Goal: Task Accomplishment & Management: Use online tool/utility

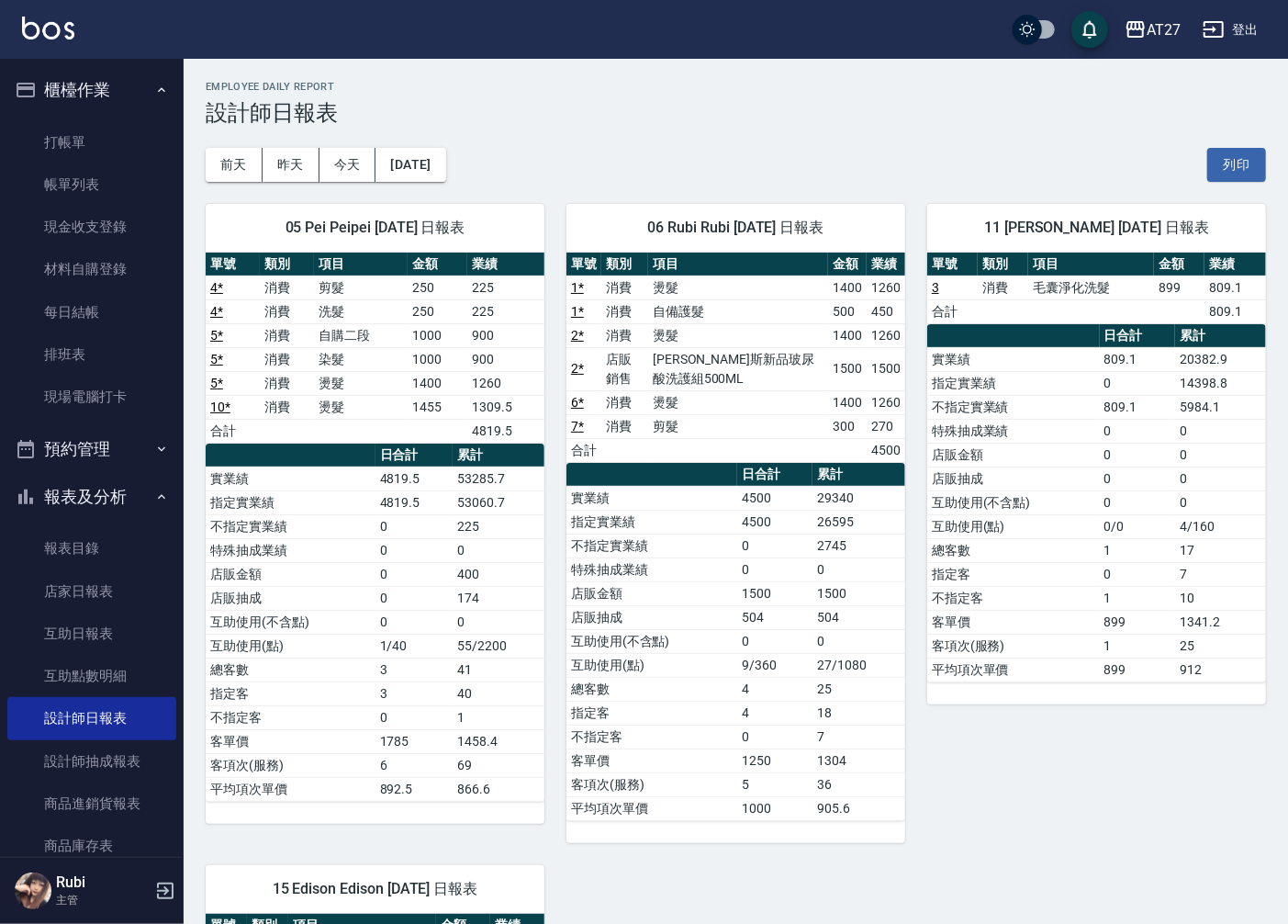
drag, startPoint x: 0, startPoint y: 0, endPoint x: 197, endPoint y: 549, distance: 583.3
click at [197, 549] on div "05 Pei Peipei [DATE] 日報表 單號 類別 項目 金額 業績 4 * 消費 剪髮 250 225 4 * 消費 洗髮 250 225 5 *…" at bounding box center [364, 512] width 361 height 661
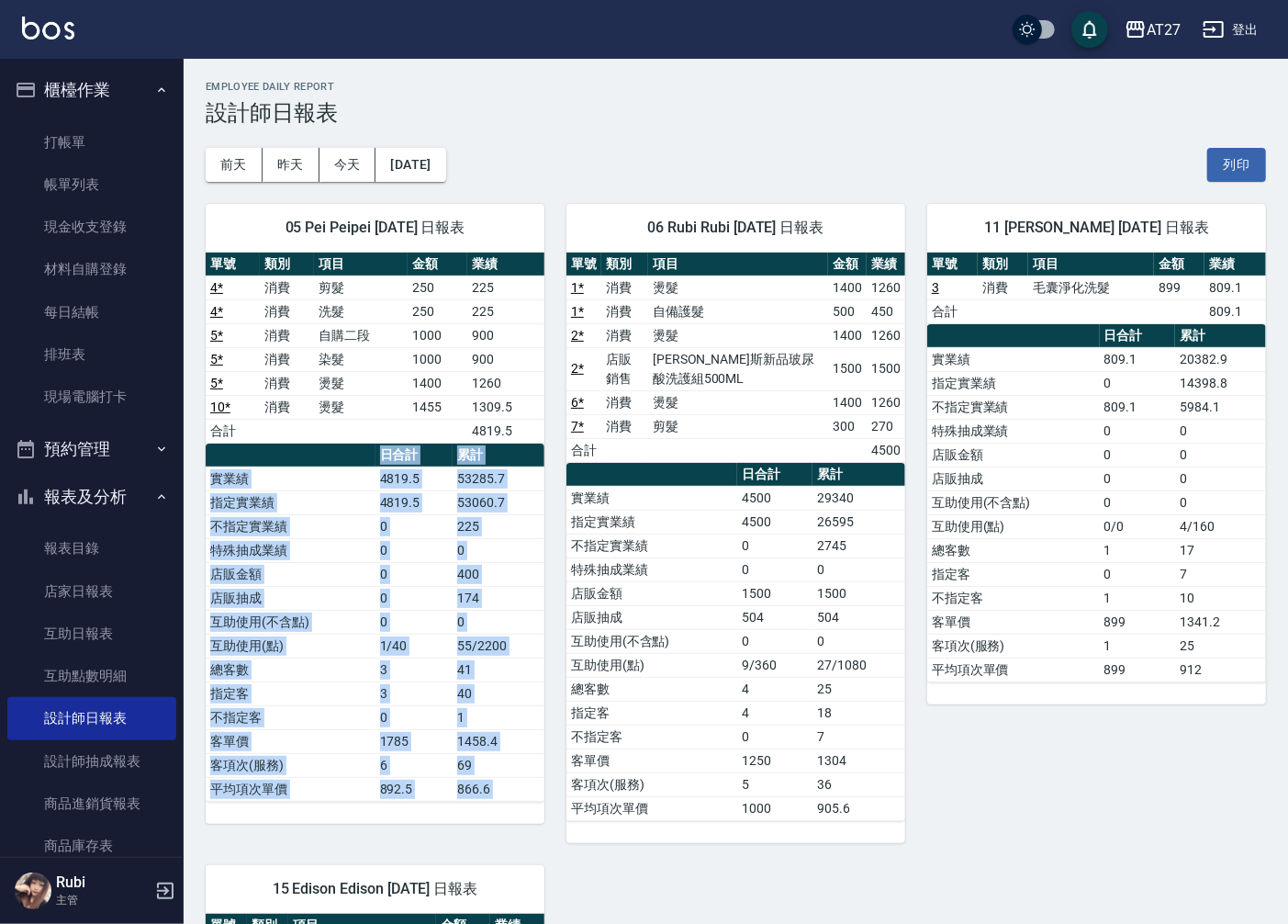
click at [197, 549] on div "05 Pei Peipei [DATE] 日報表 單號 類別 項目 金額 業績 4 * 消費 剪髮 250 225 4 * 消費 洗髮 250 225 5 *…" at bounding box center [364, 512] width 361 height 661
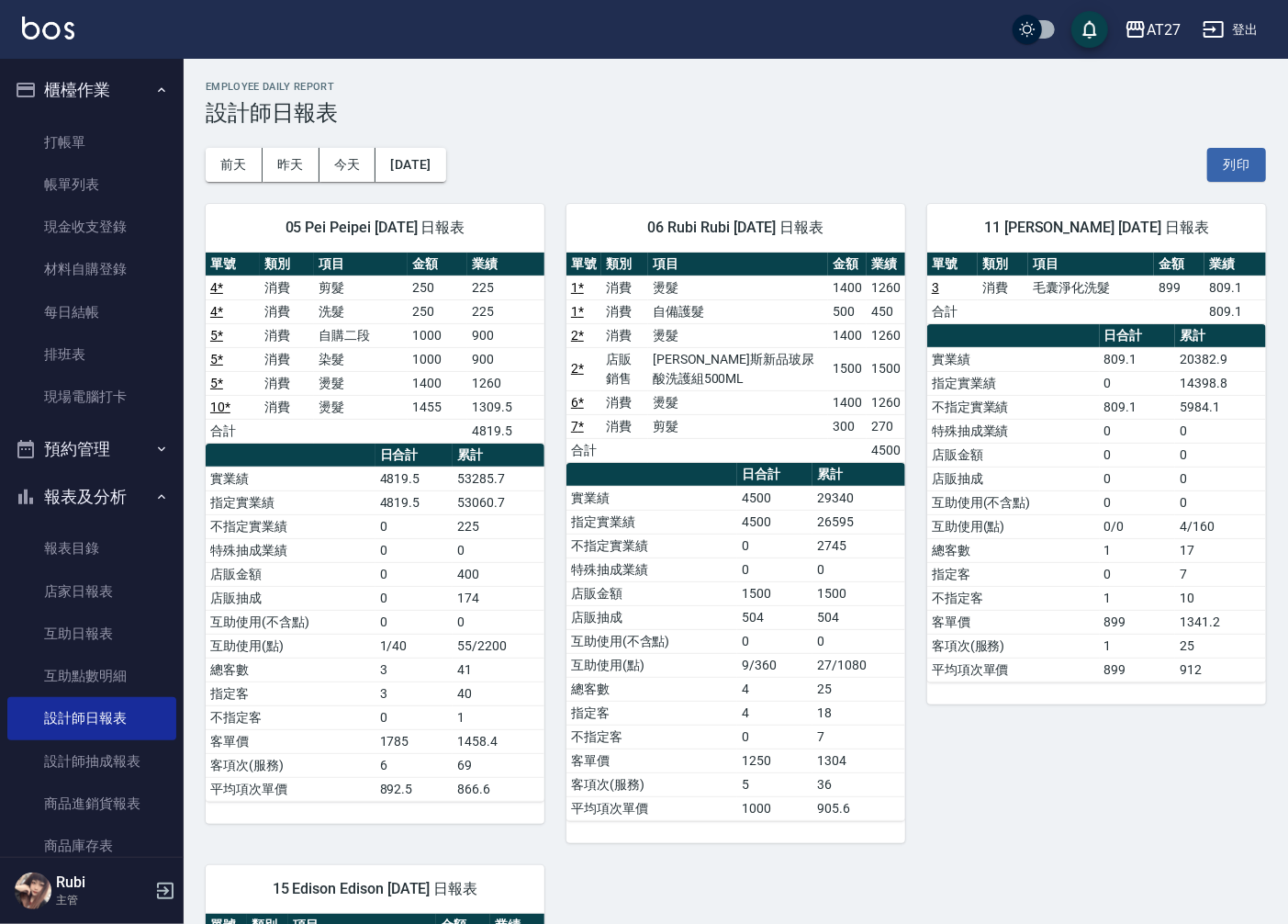
click at [636, 153] on div "[DATE] [DATE] [DATE] [DATE] 列印" at bounding box center [735, 165] width 1060 height 78
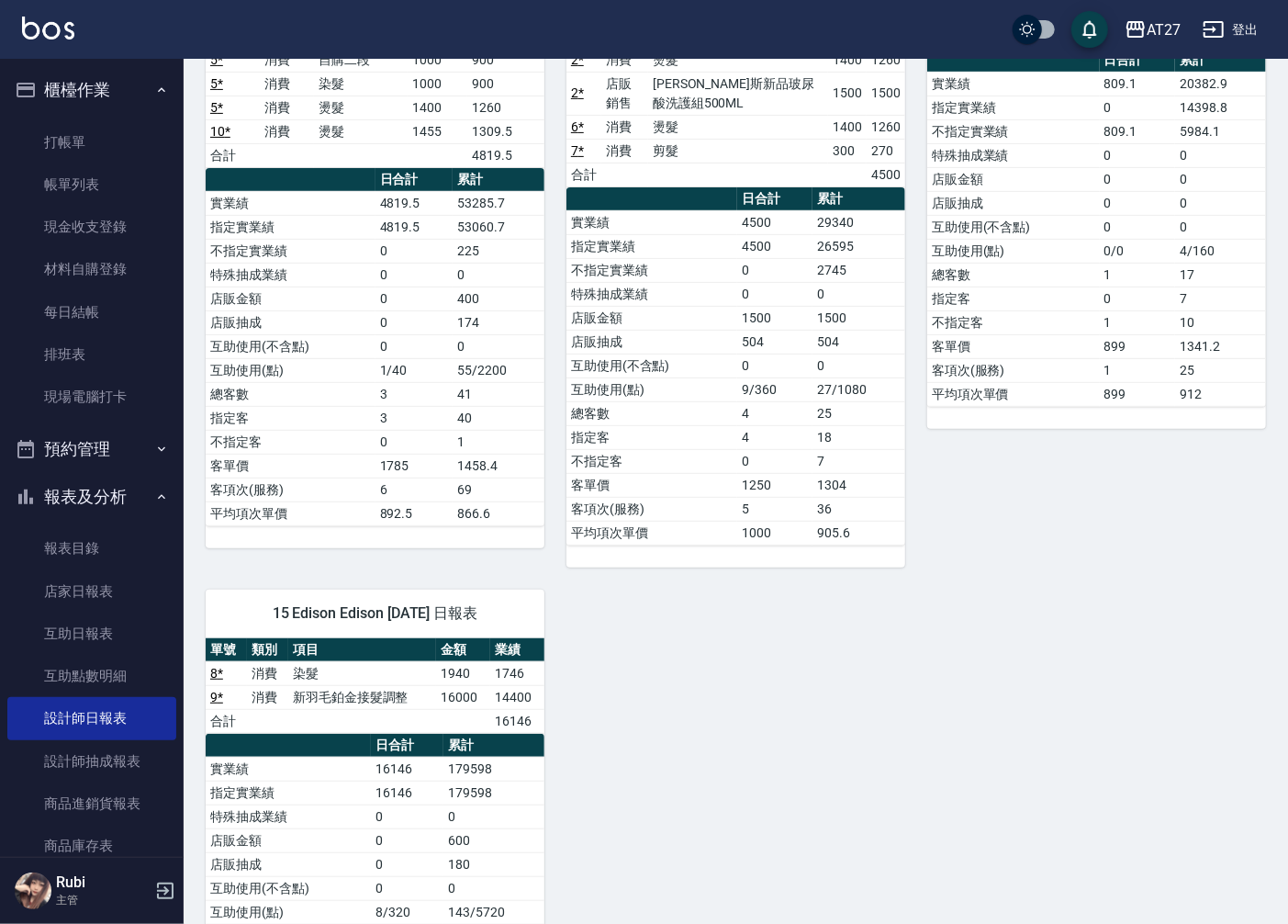
scroll to position [443, 0]
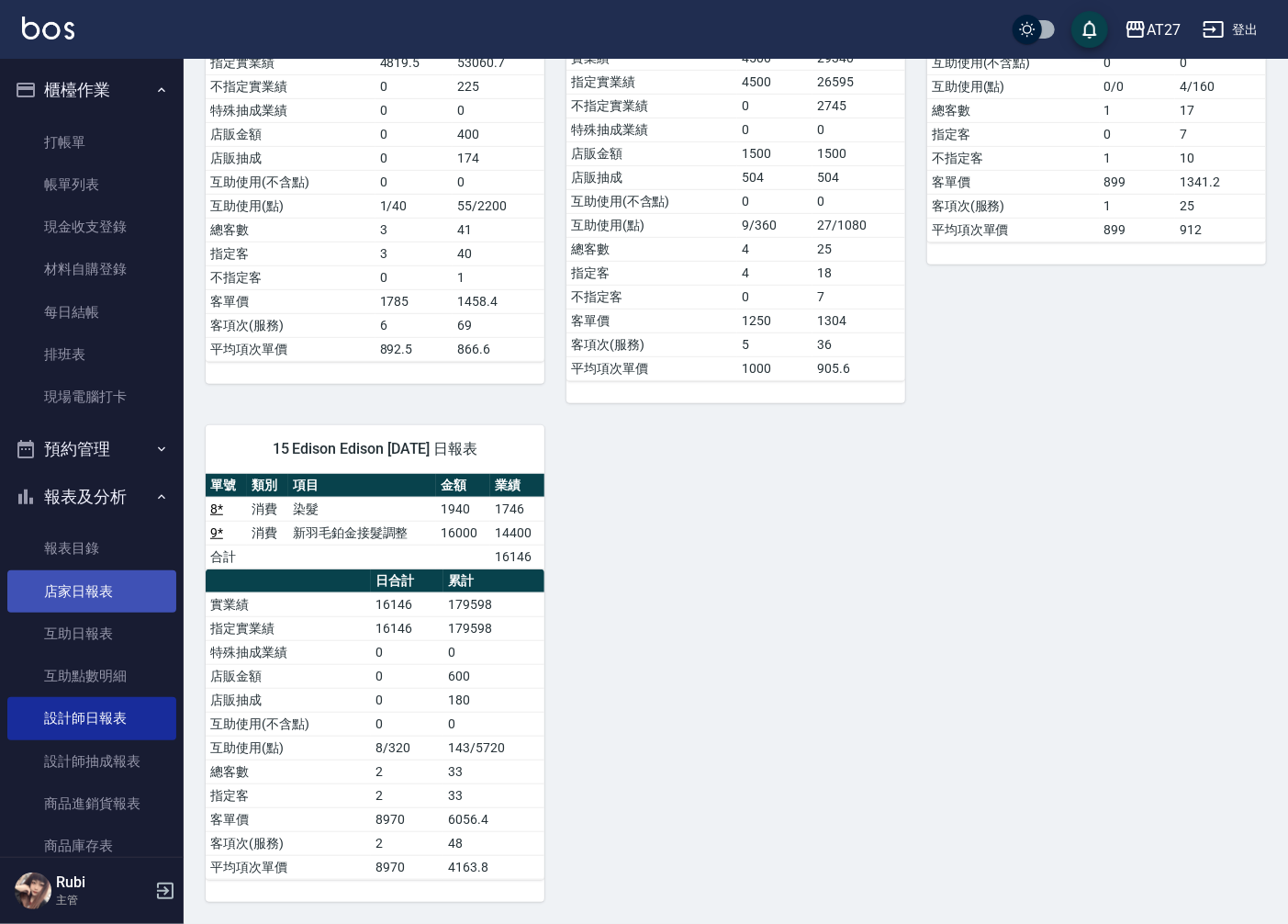
click at [97, 592] on link "店家日報表" at bounding box center [92, 591] width 169 height 42
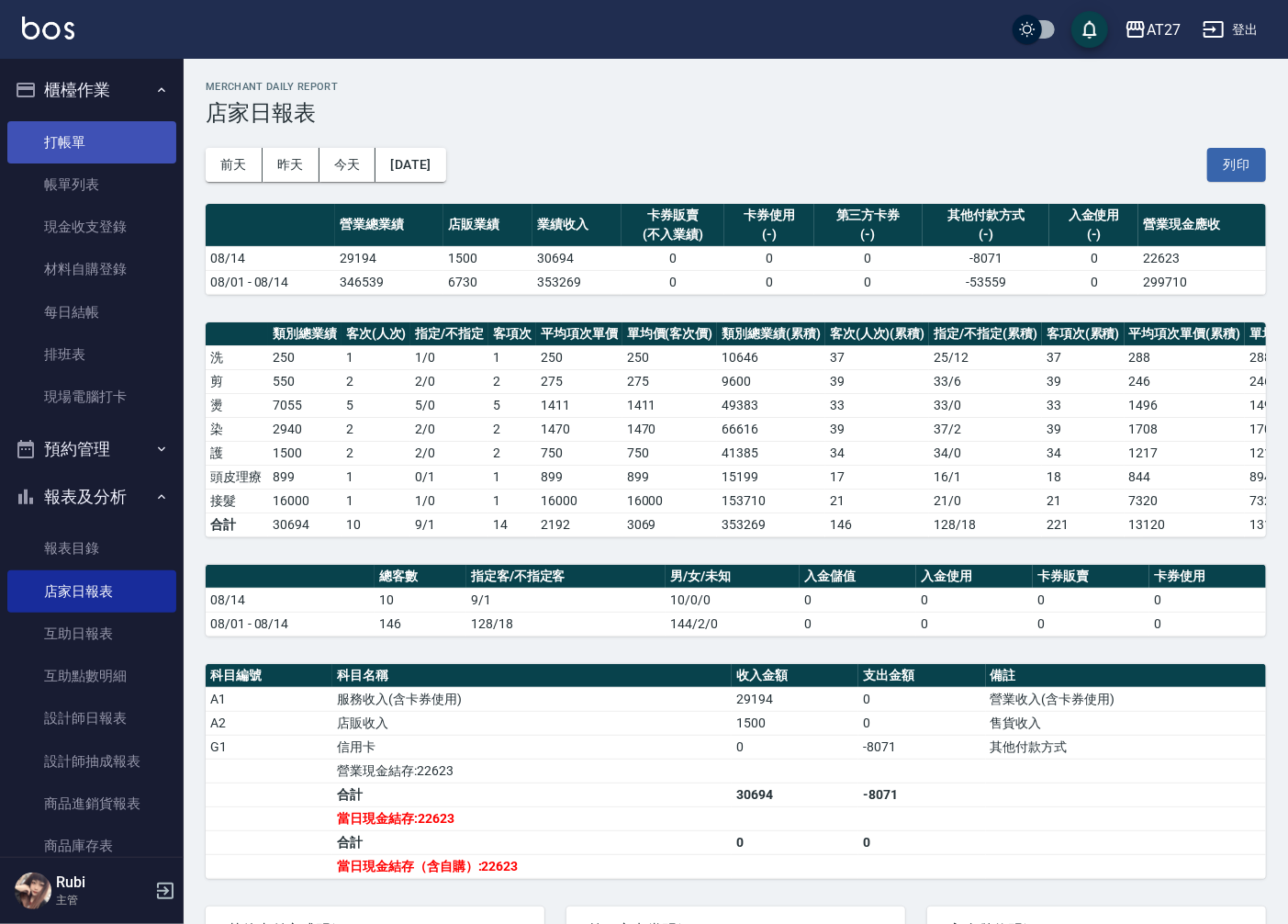
click at [87, 143] on link "打帳單" at bounding box center [92, 141] width 169 height 42
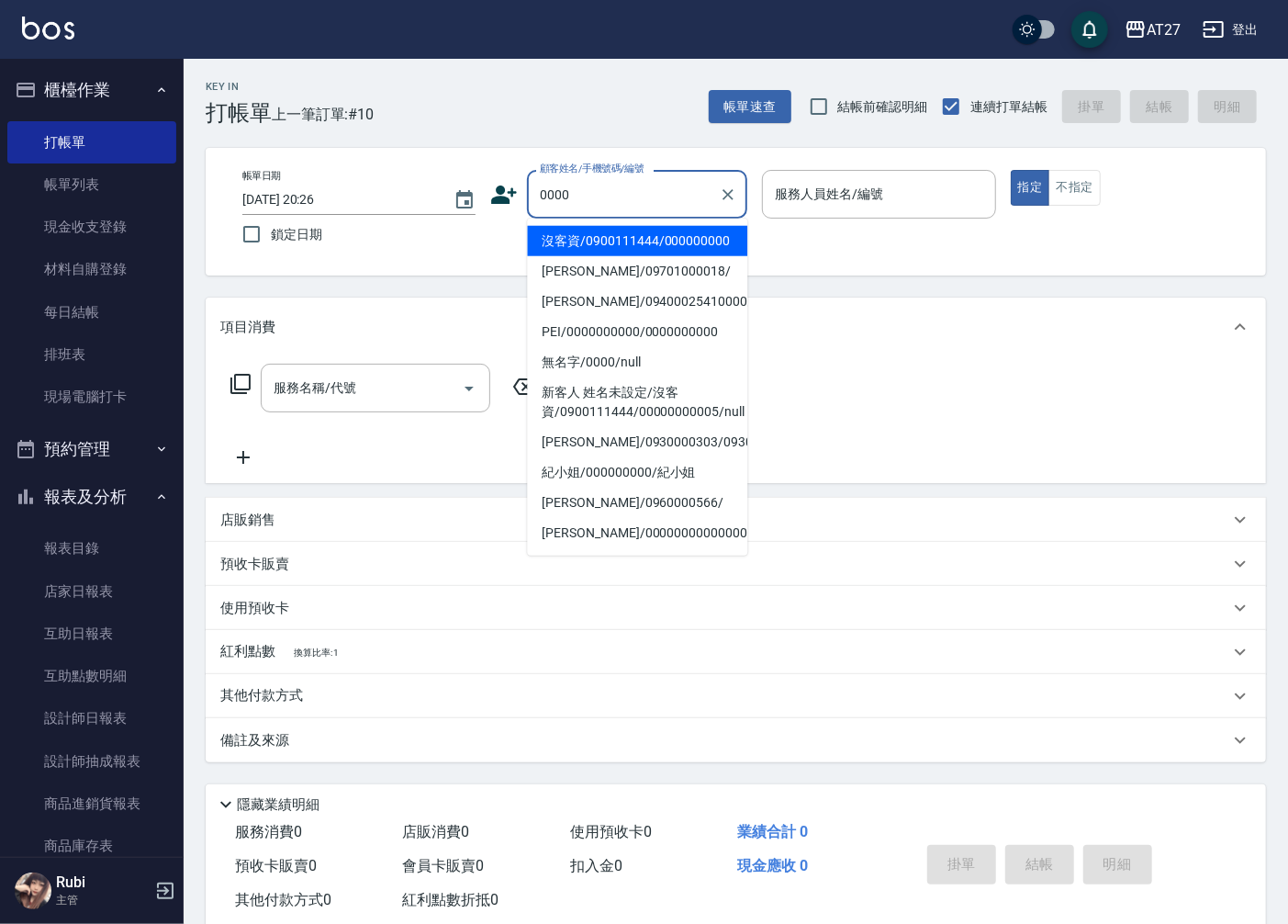
click at [658, 250] on li "沒客資/0900111444/000000000" at bounding box center [637, 240] width 220 height 30
type input "沒客資/0900111444/000000000"
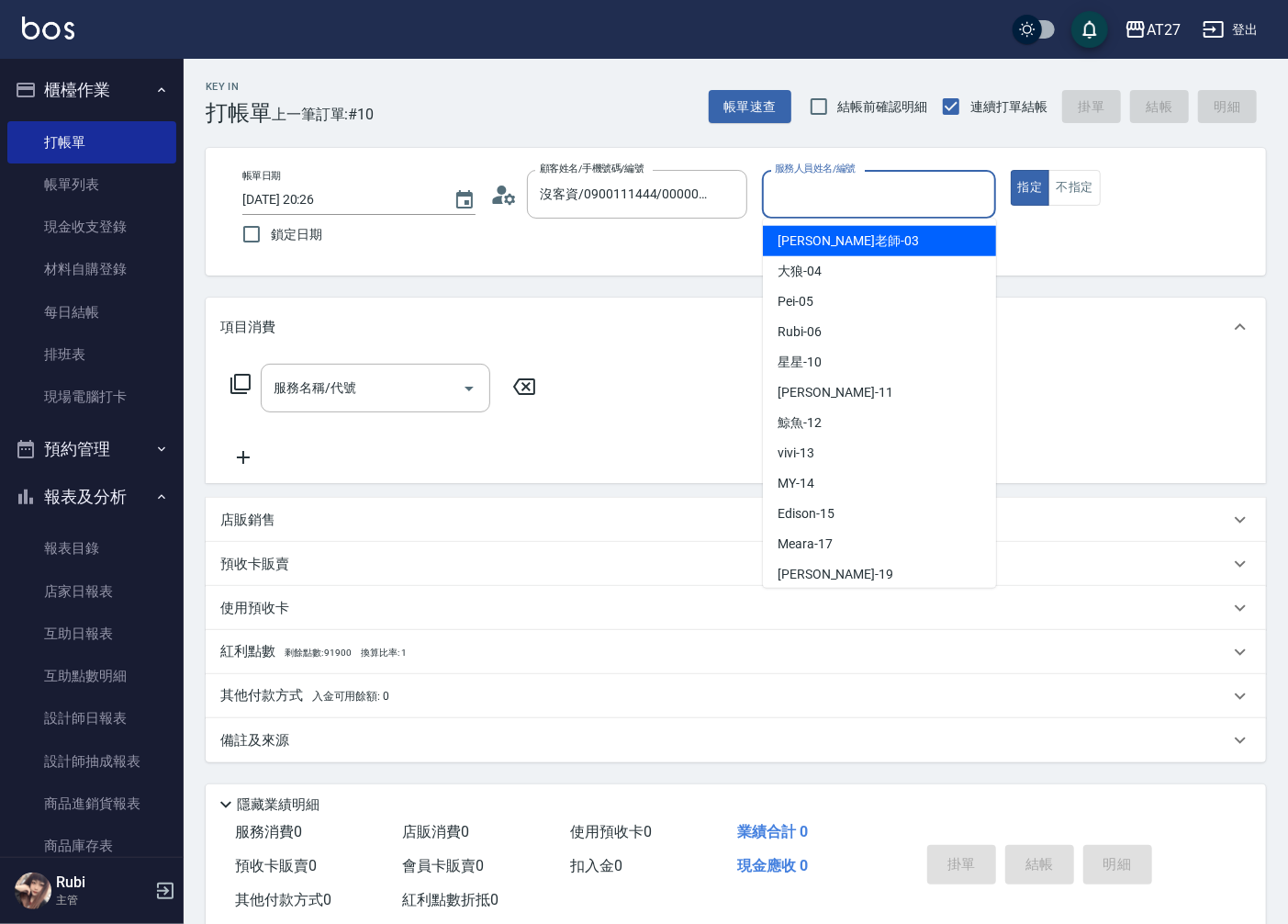
click at [803, 208] on input "服務人員姓名/編號" at bounding box center [878, 194] width 217 height 32
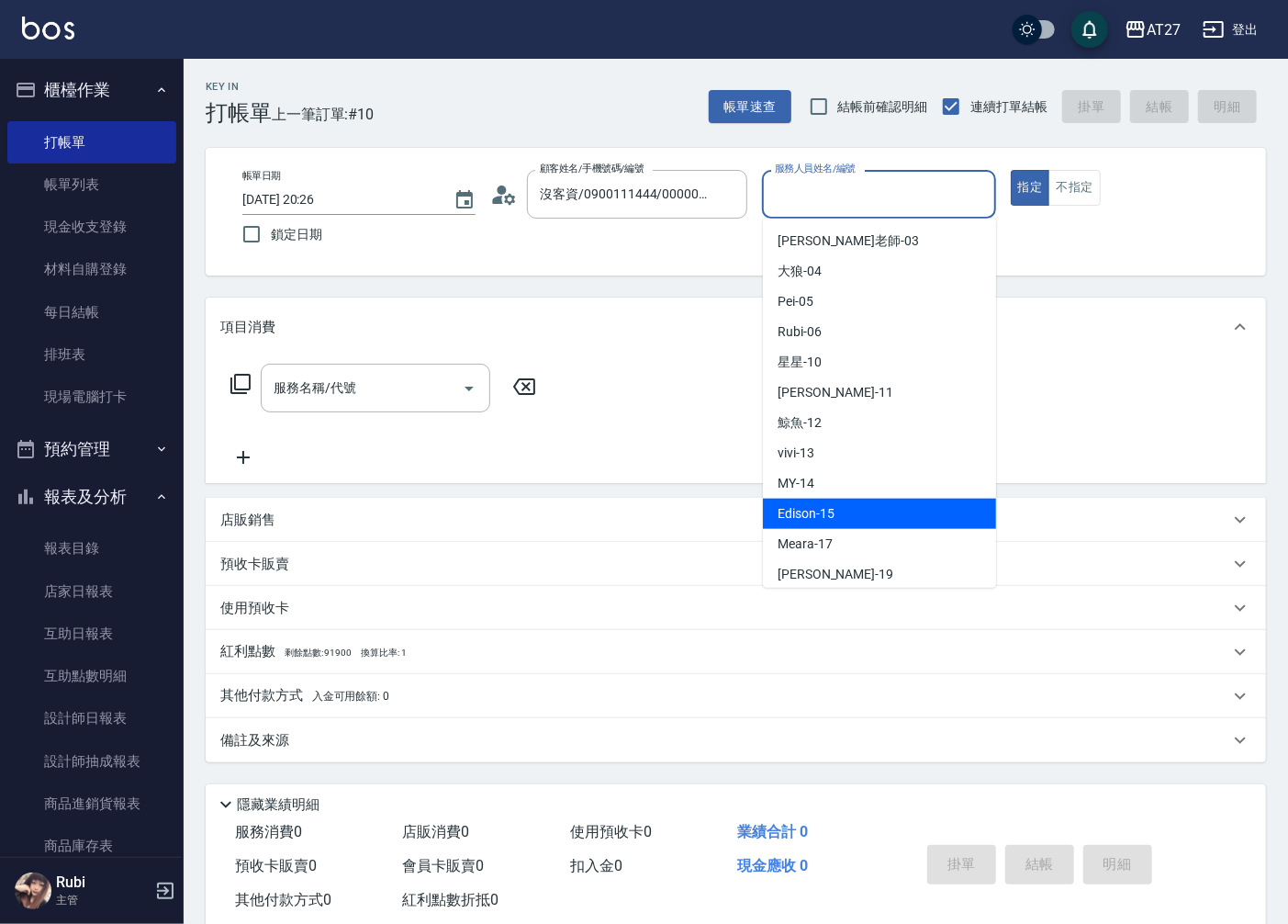
click at [839, 500] on div "Edison -15" at bounding box center [880, 513] width 234 height 30
type input "Edison-15"
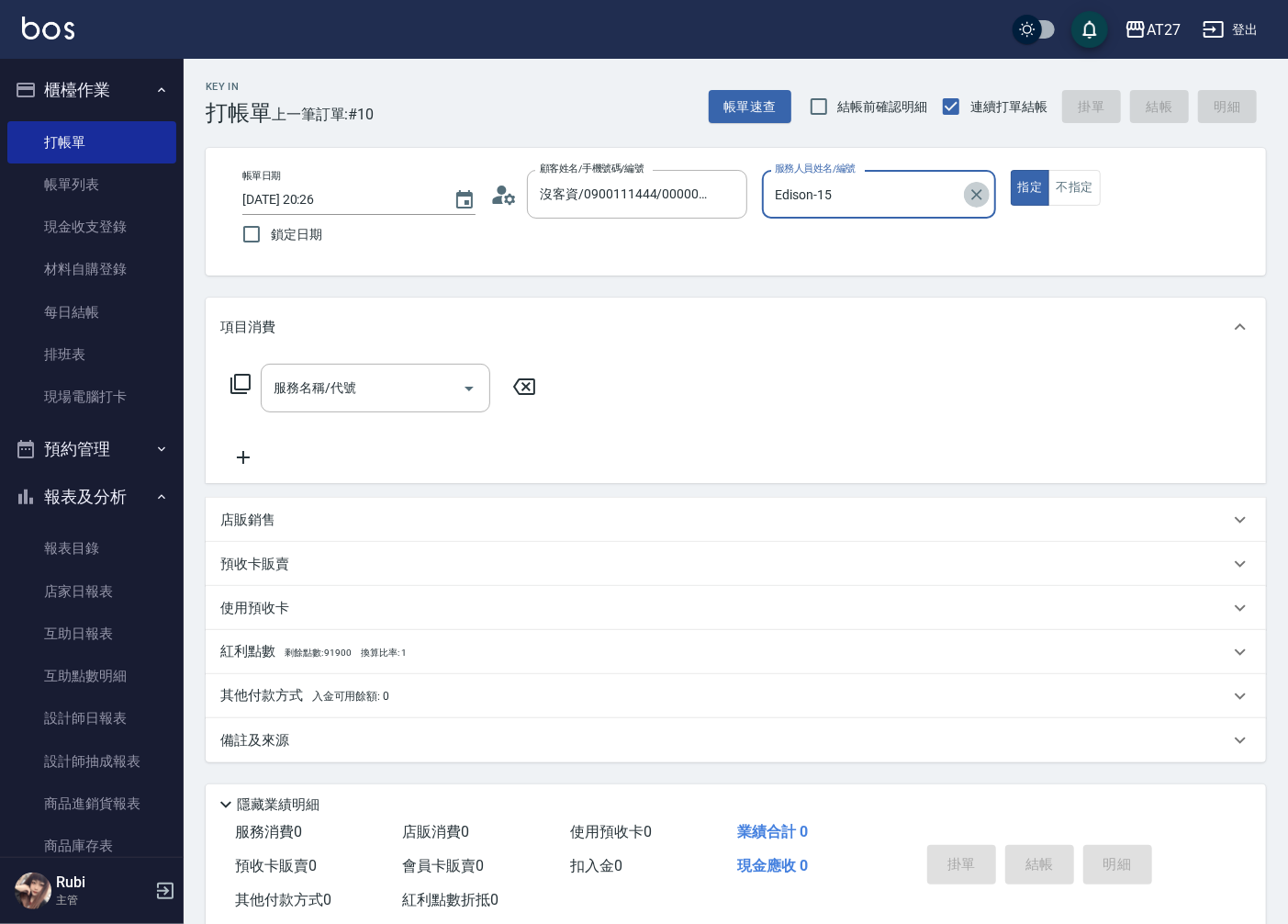
click at [976, 194] on icon "Clear" at bounding box center [976, 194] width 11 height 11
click at [723, 200] on icon "Clear" at bounding box center [727, 194] width 18 height 18
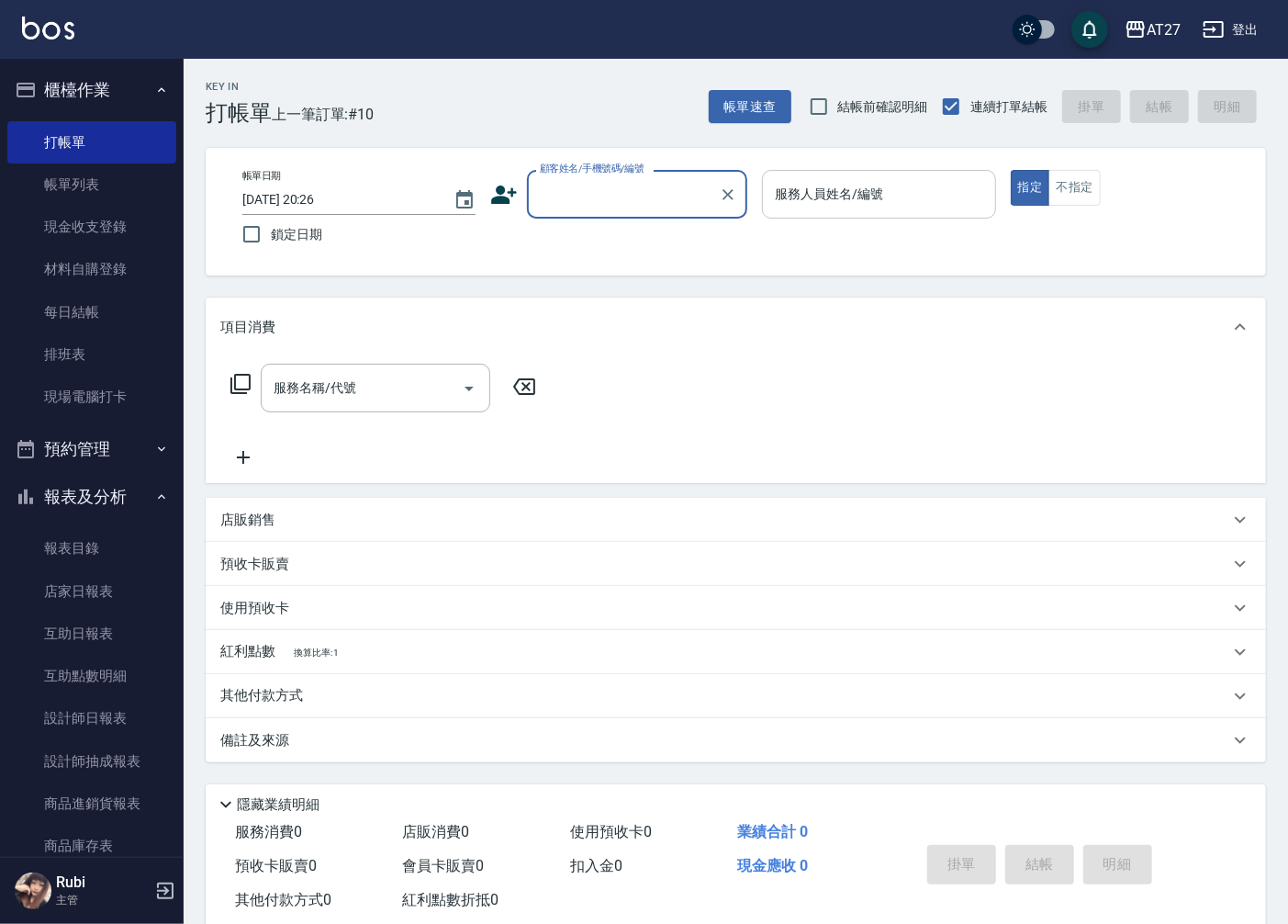
scroll to position [102, 0]
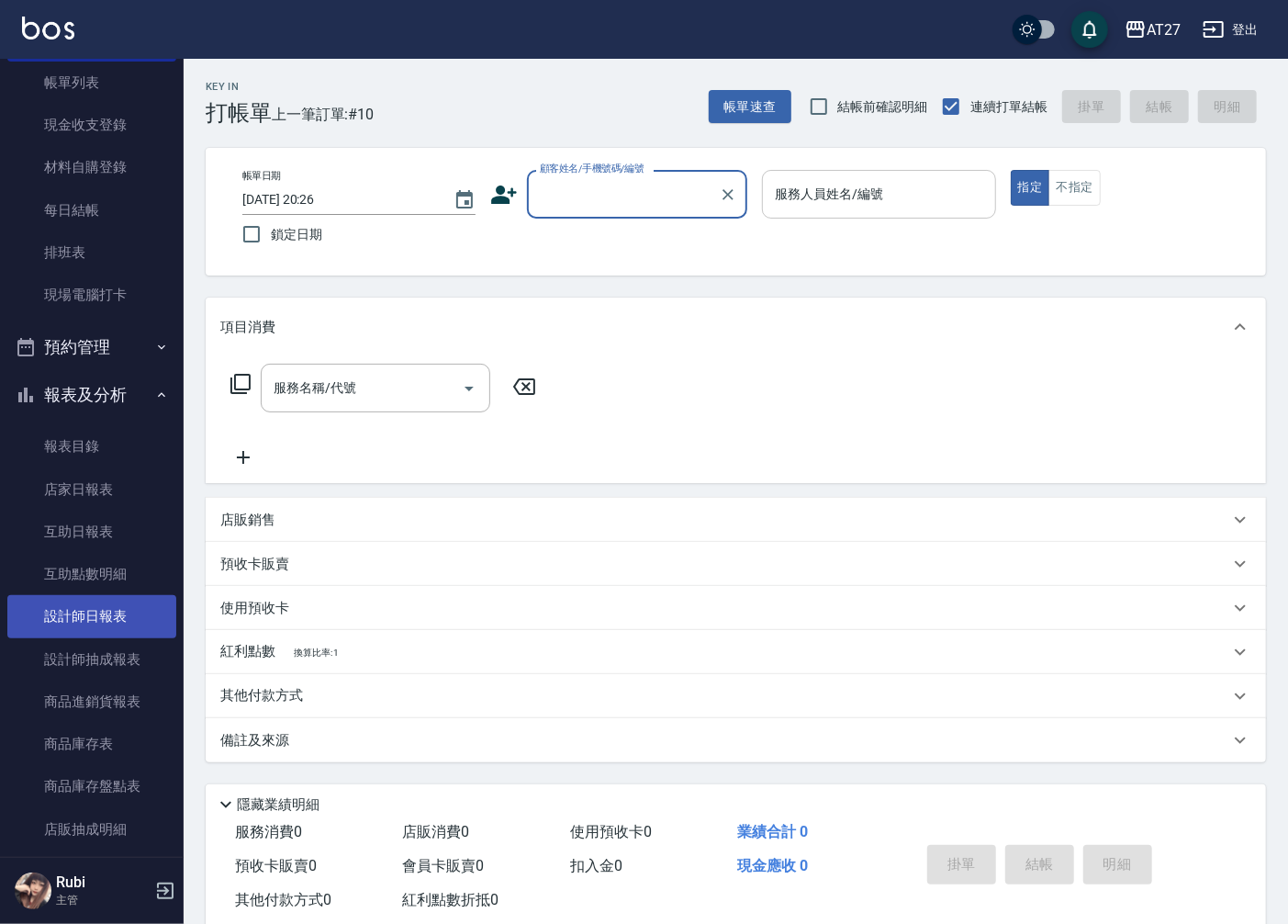
click at [110, 620] on link "設計師日報表" at bounding box center [92, 615] width 169 height 42
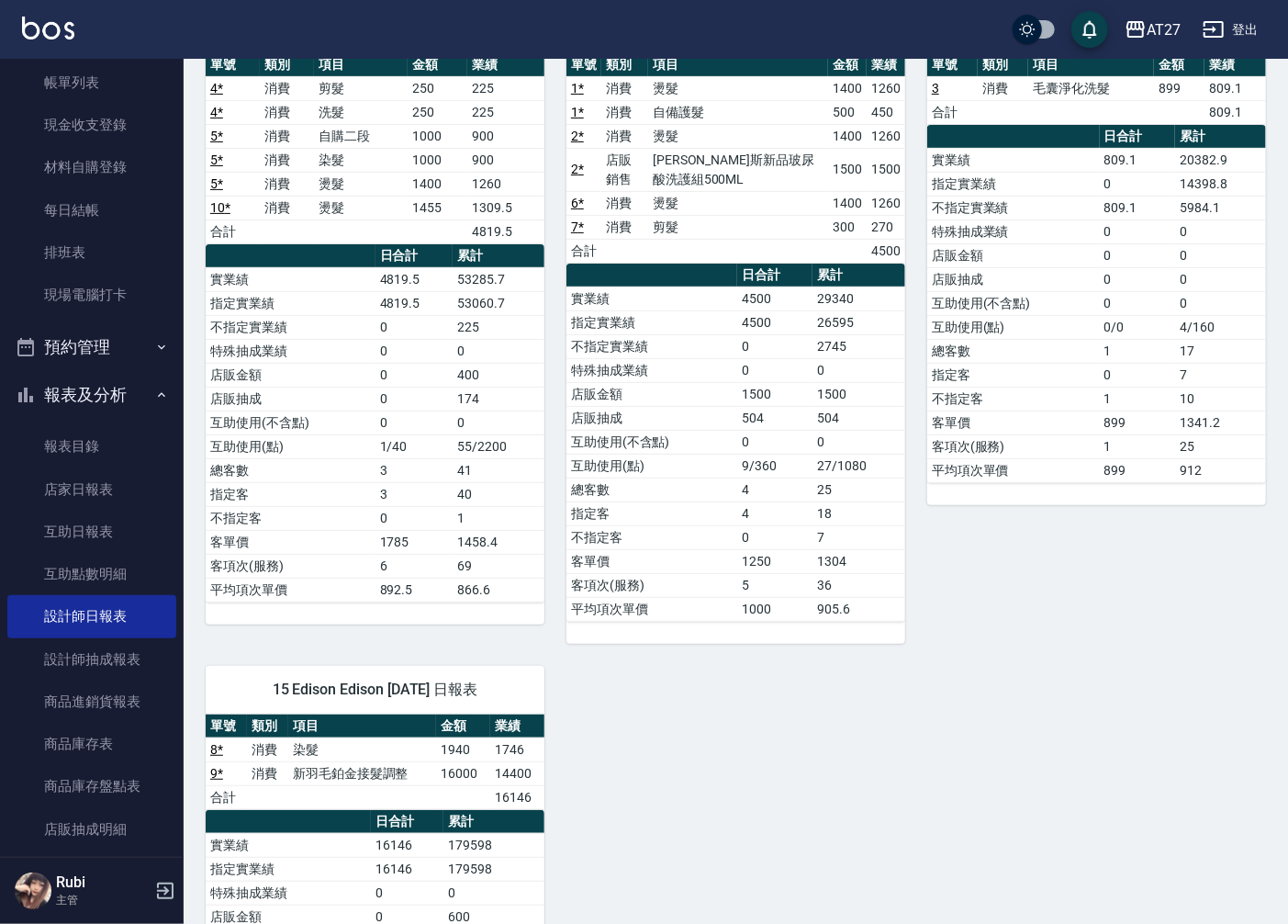
scroll to position [443, 0]
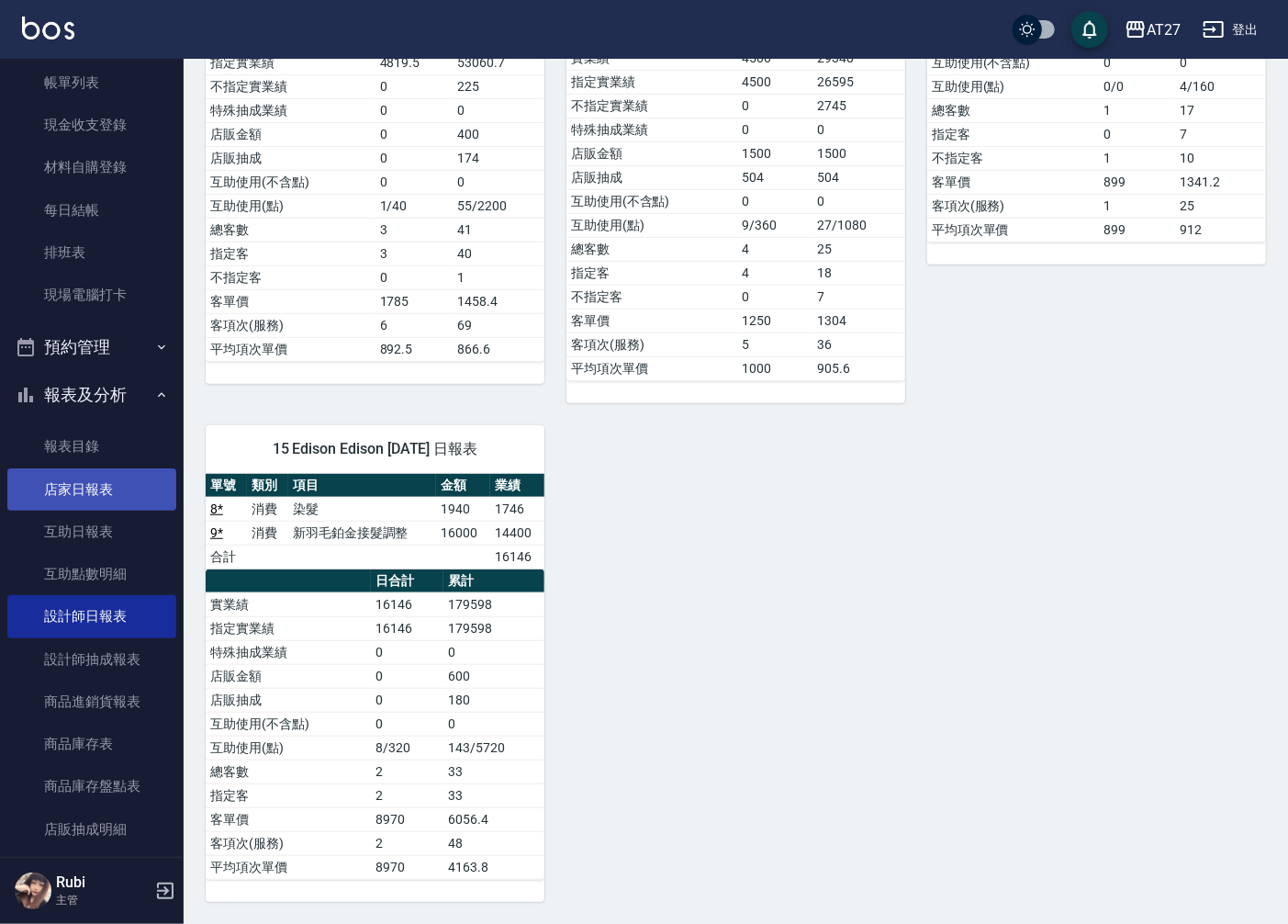
click at [89, 499] on link "店家日報表" at bounding box center [92, 489] width 169 height 42
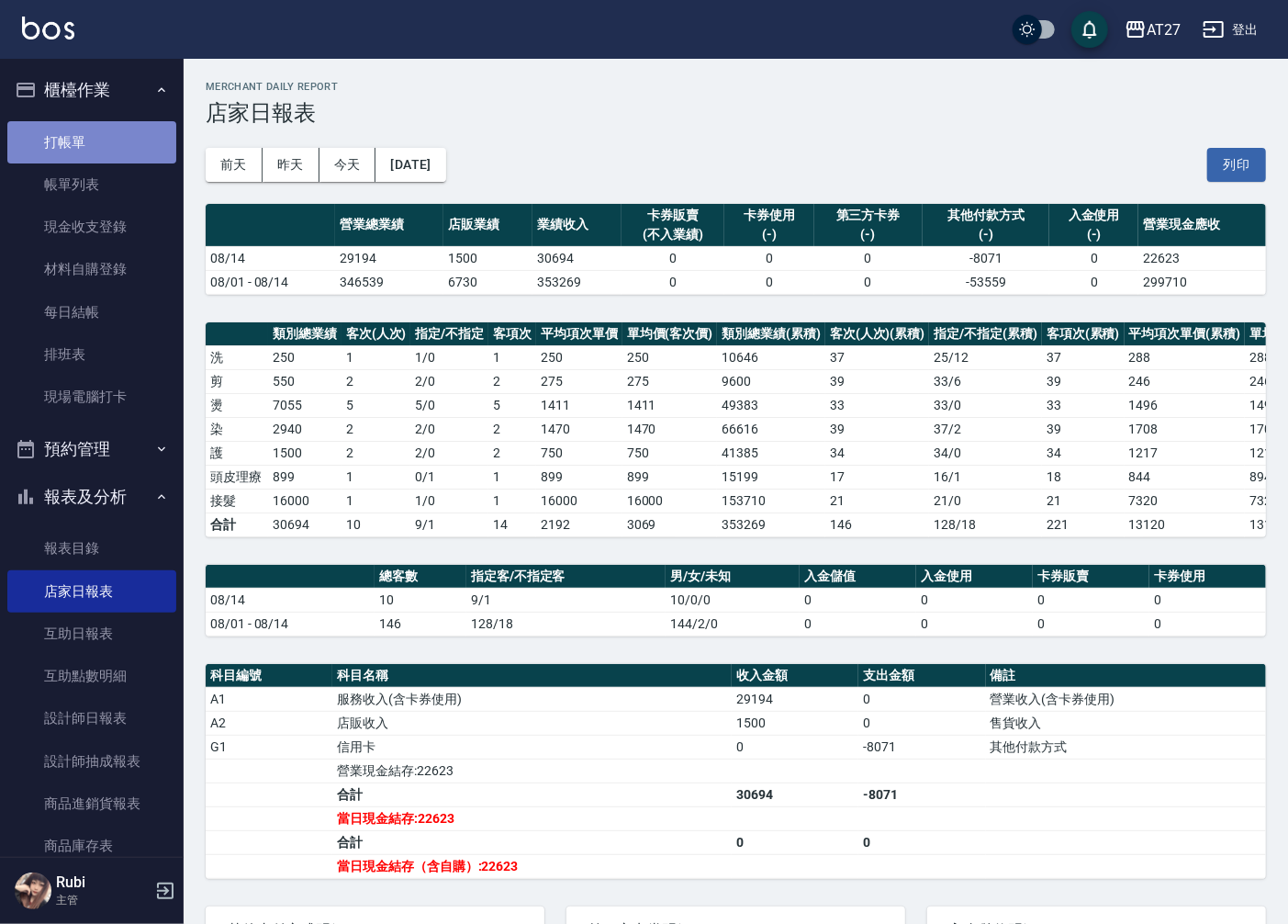
click at [125, 133] on link "打帳單" at bounding box center [92, 141] width 169 height 42
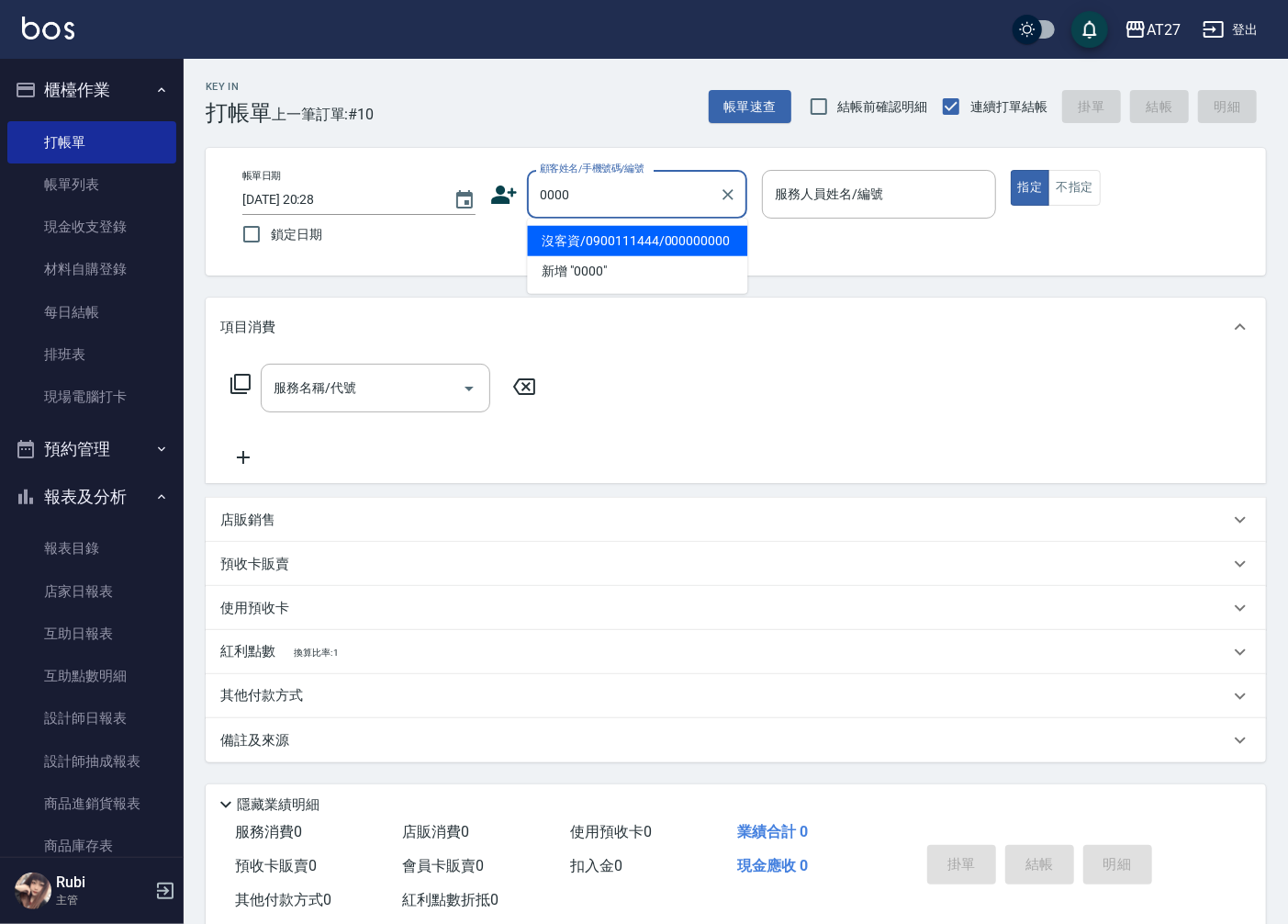
click at [597, 240] on li "沒客資/0900111444/000000000" at bounding box center [637, 240] width 220 height 30
type input "沒客資/0900111444/000000000"
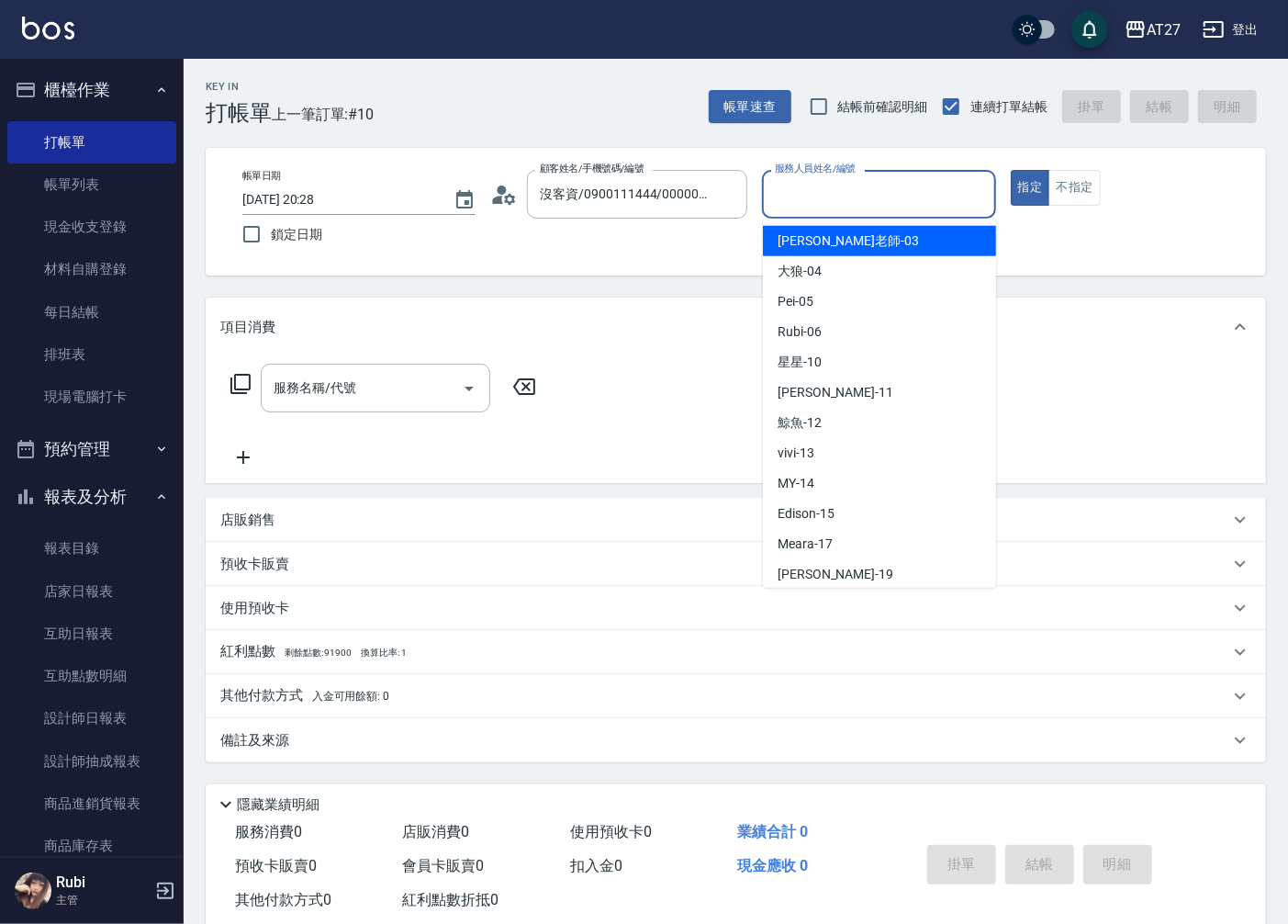
click at [791, 194] on input "服務人員姓名/編號" at bounding box center [878, 194] width 217 height 32
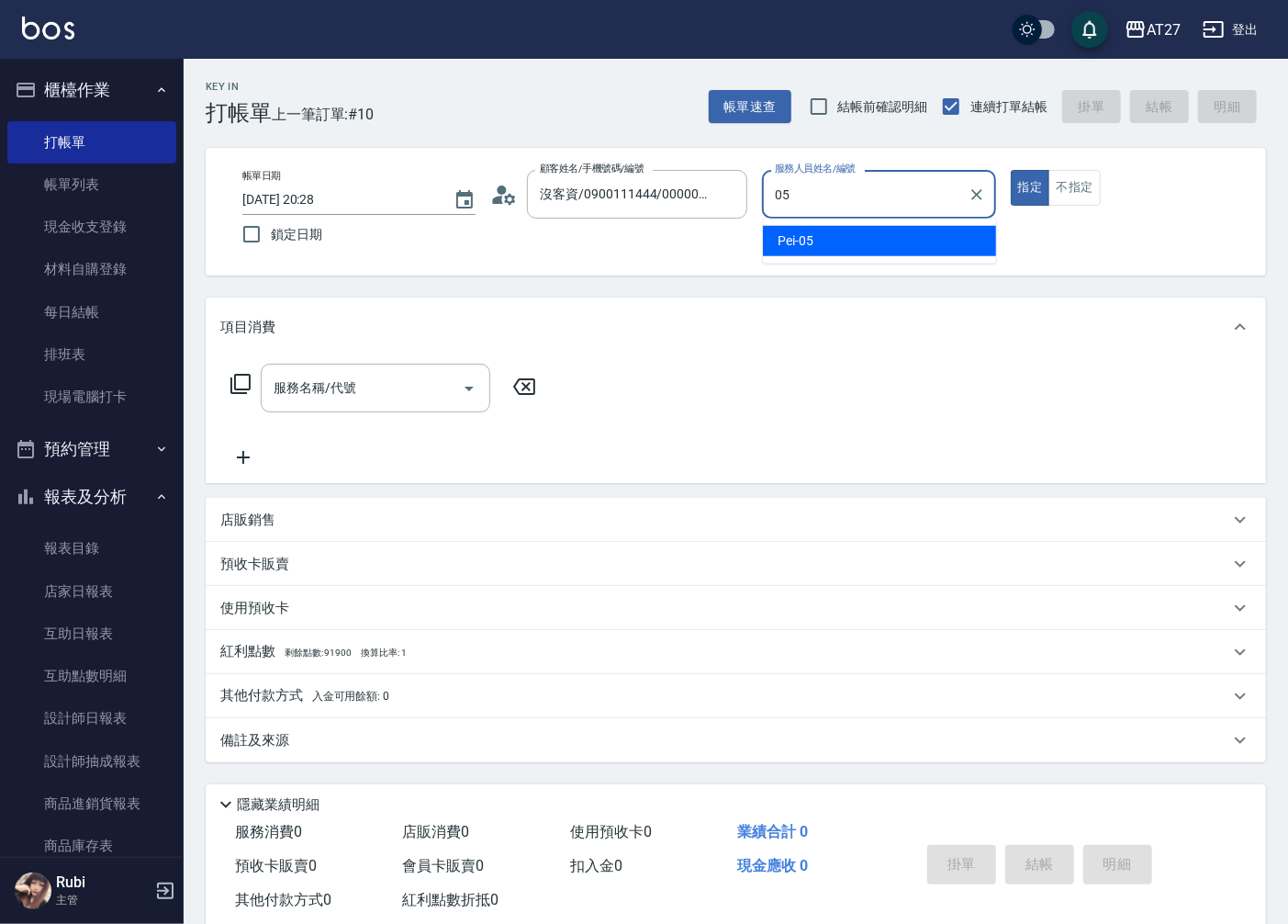
type input "Pei-05"
type button "true"
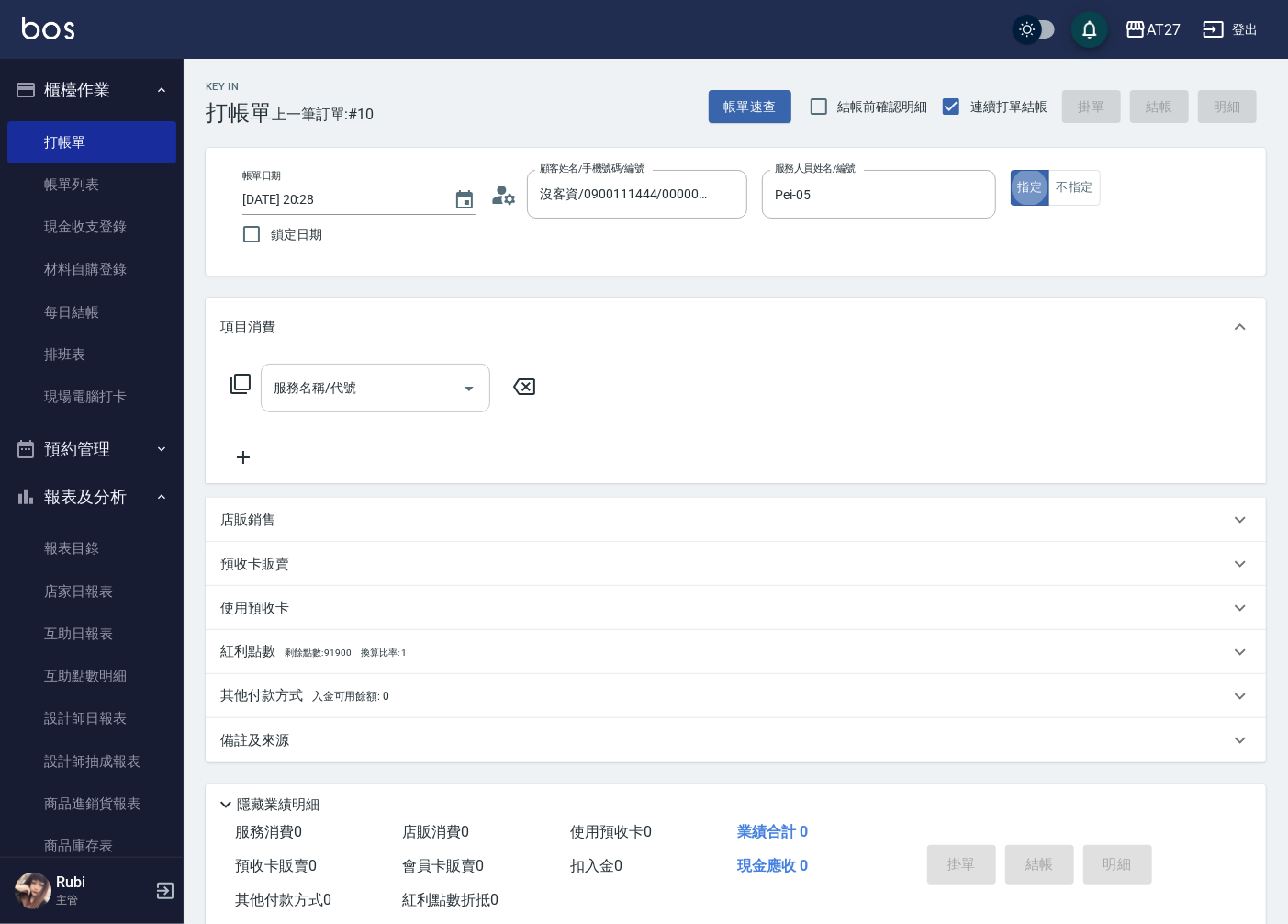
click at [280, 377] on input "服務名稱/代號" at bounding box center [361, 388] width 185 height 32
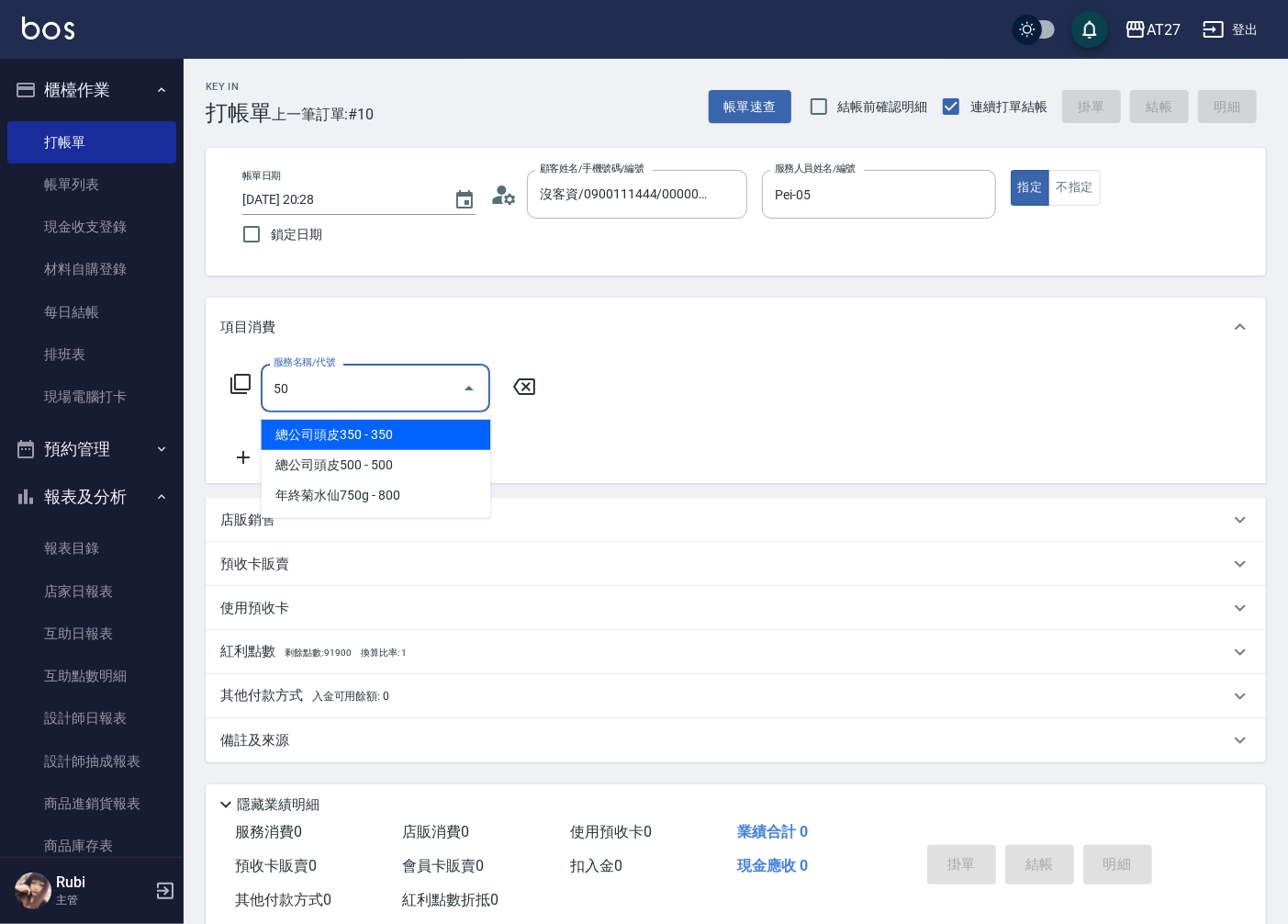
type input "501"
type input "100"
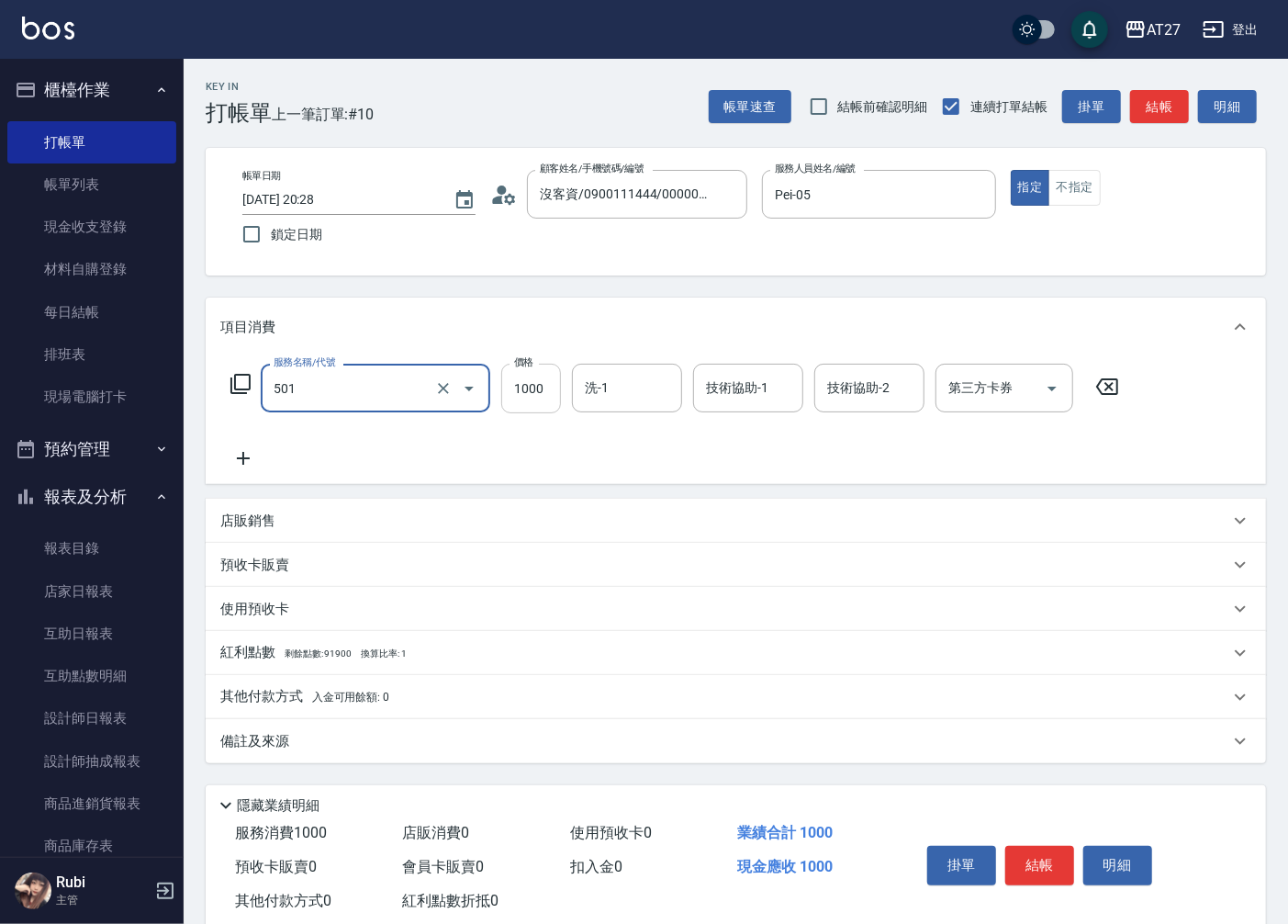
type input "染髮(501)"
click at [544, 386] on input "1000" at bounding box center [531, 388] width 59 height 50
type input "2"
type input "0"
type input "200"
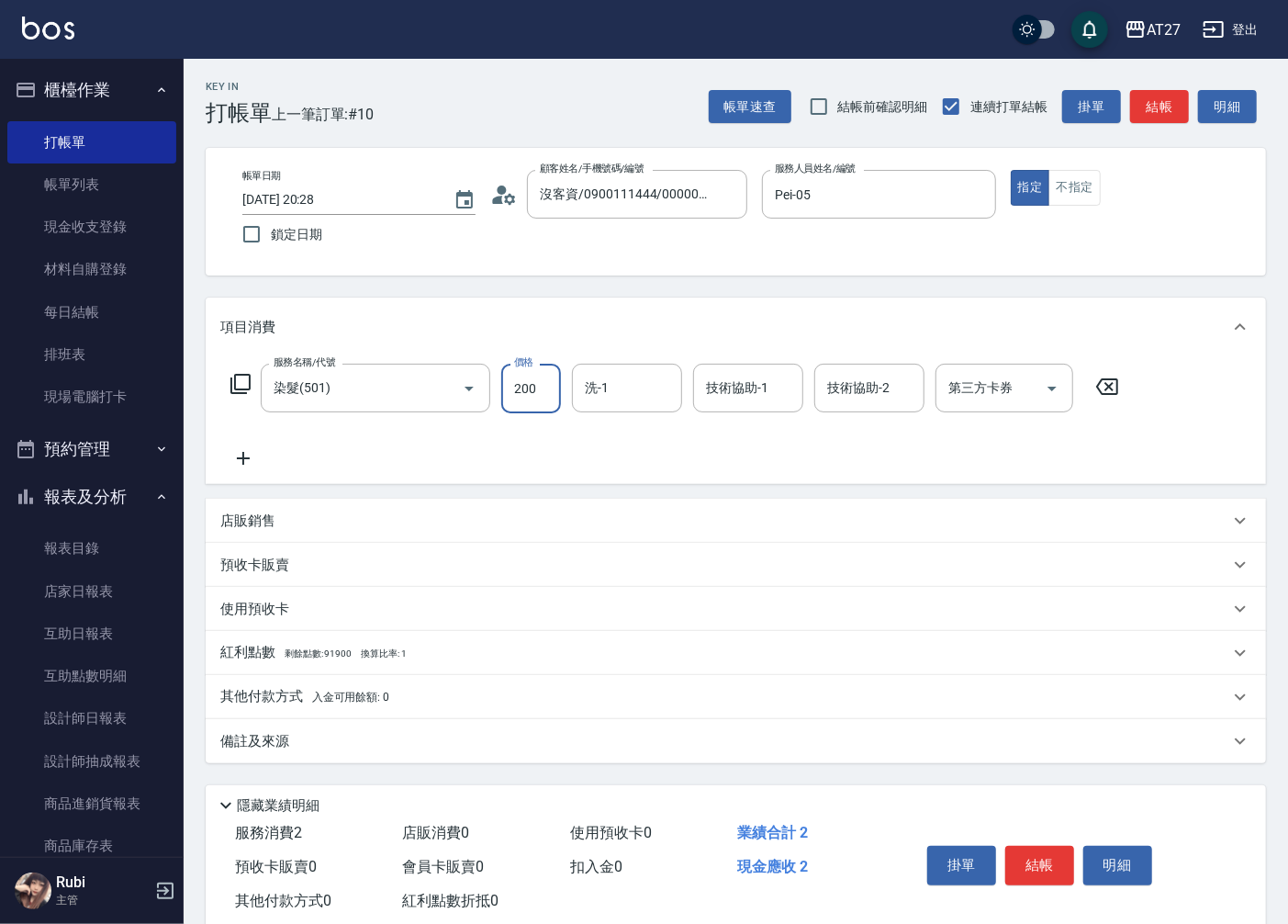
type input "20"
type input "2000"
type input "200"
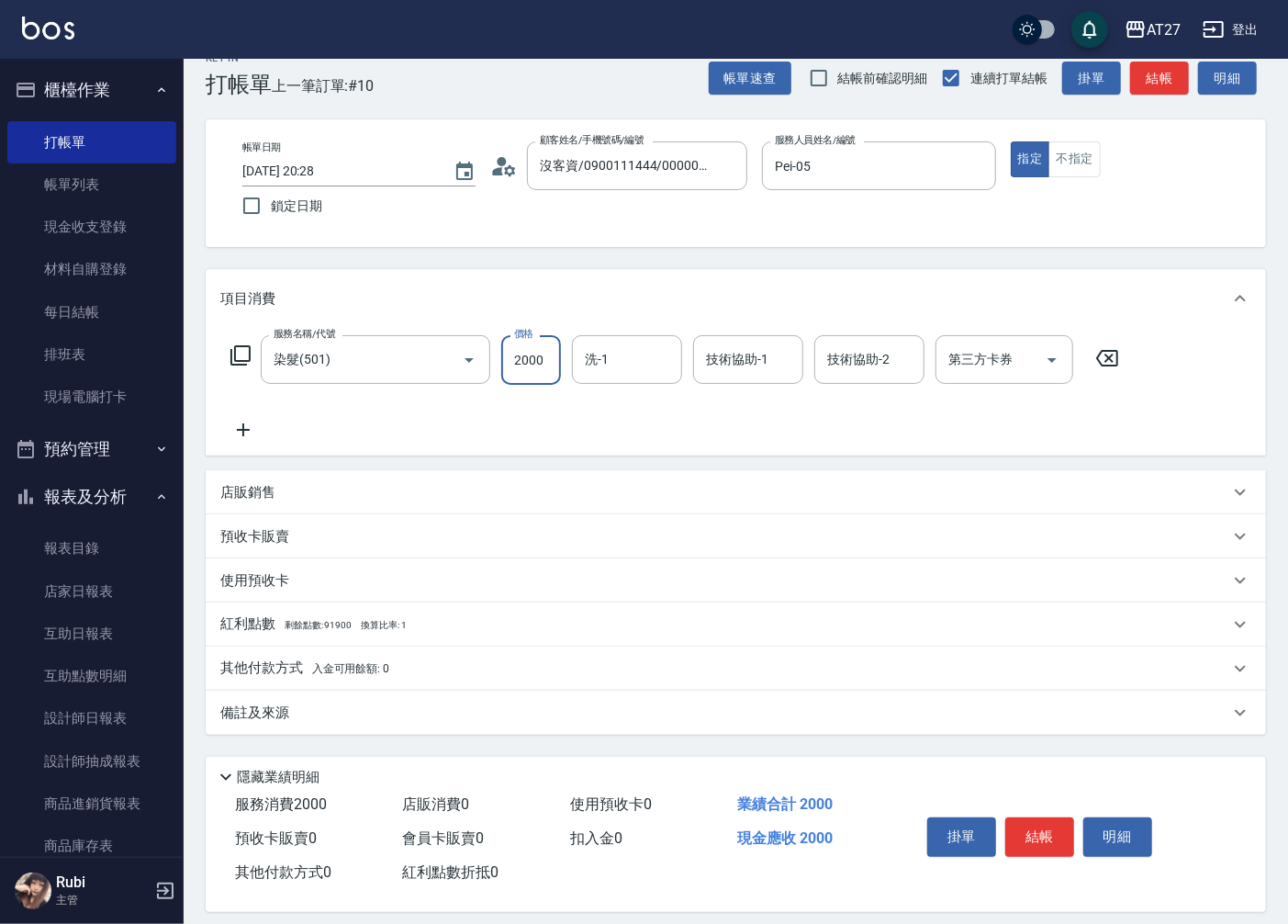
scroll to position [43, 0]
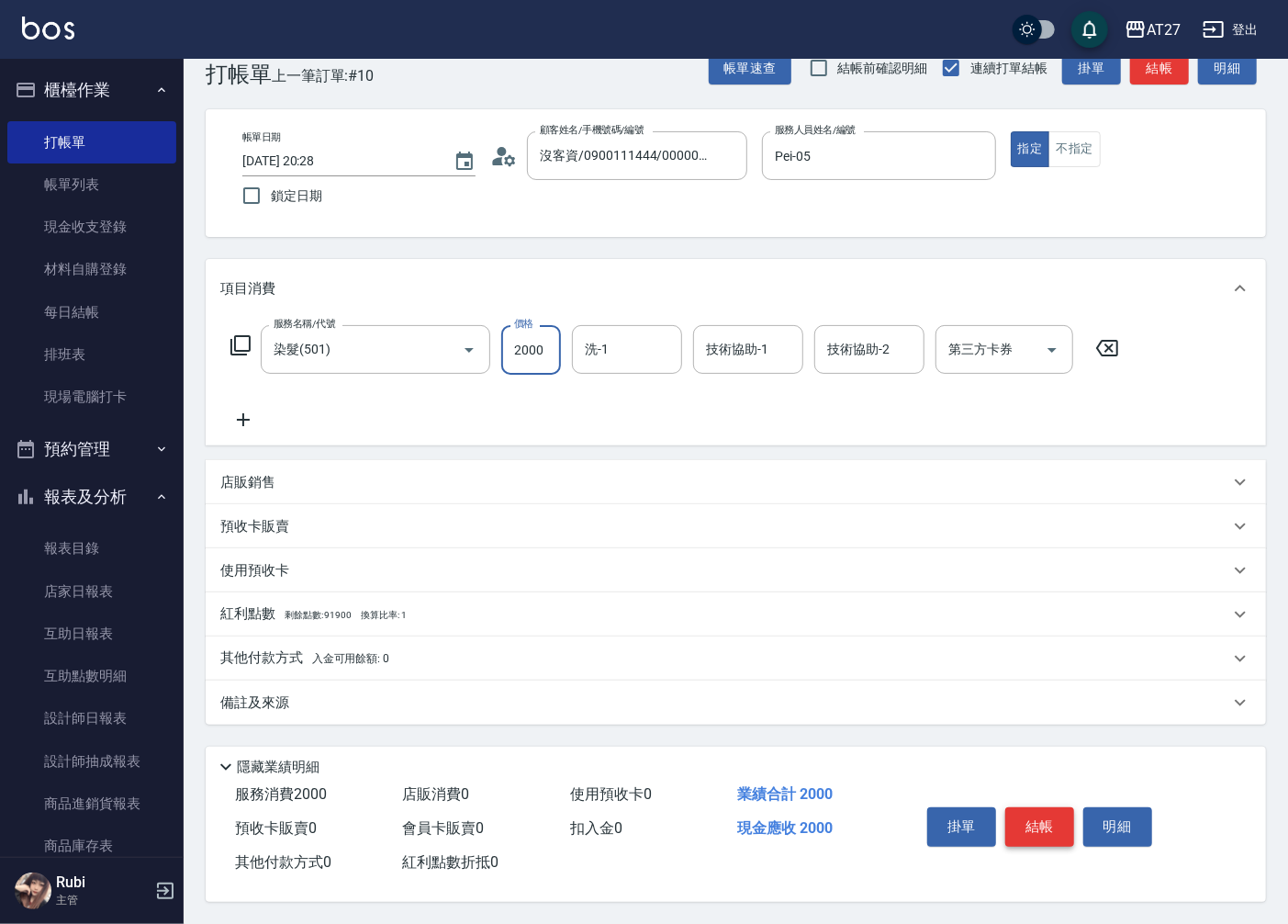
type input "2000"
click at [1030, 813] on button "結帳" at bounding box center [1040, 827] width 69 height 39
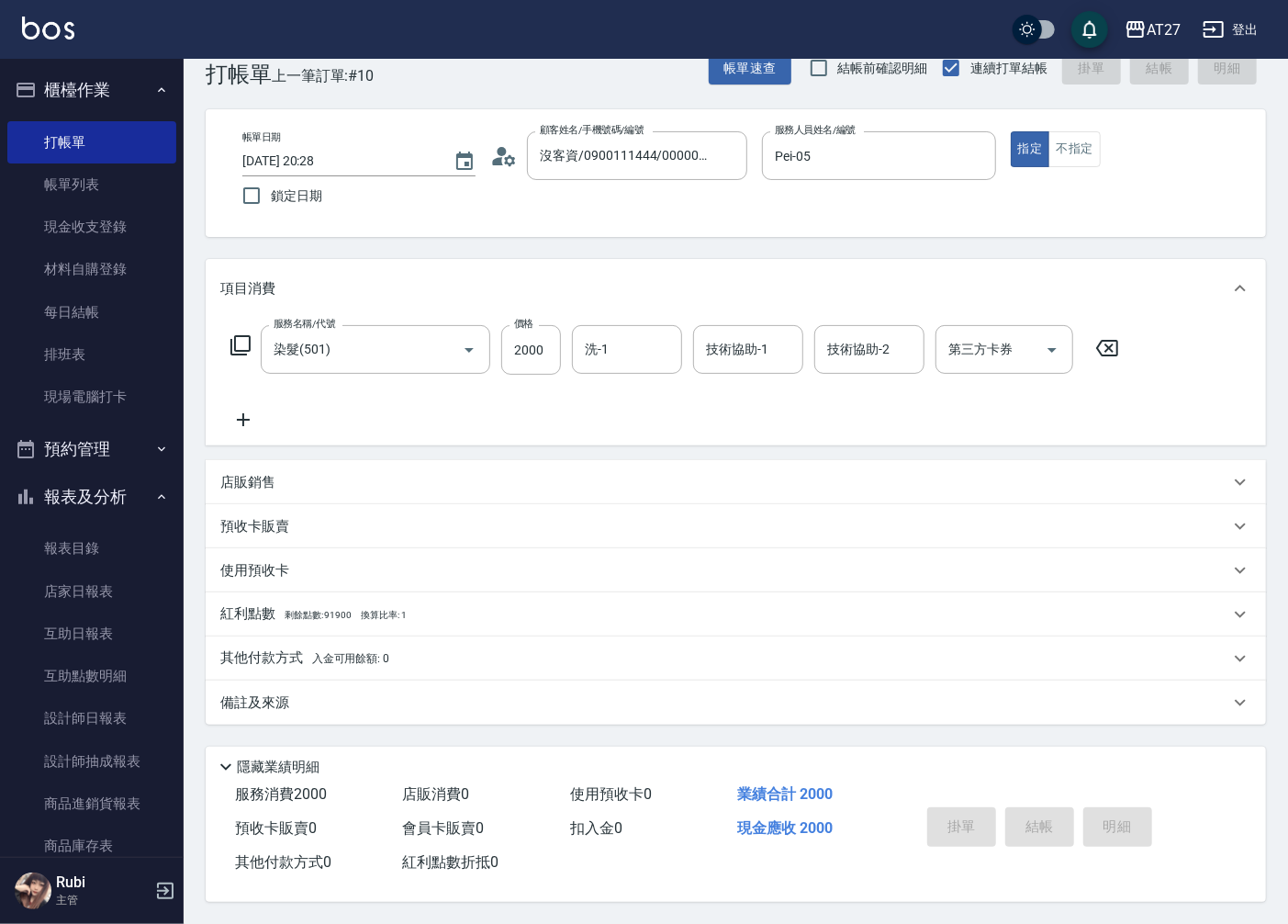
type input "0"
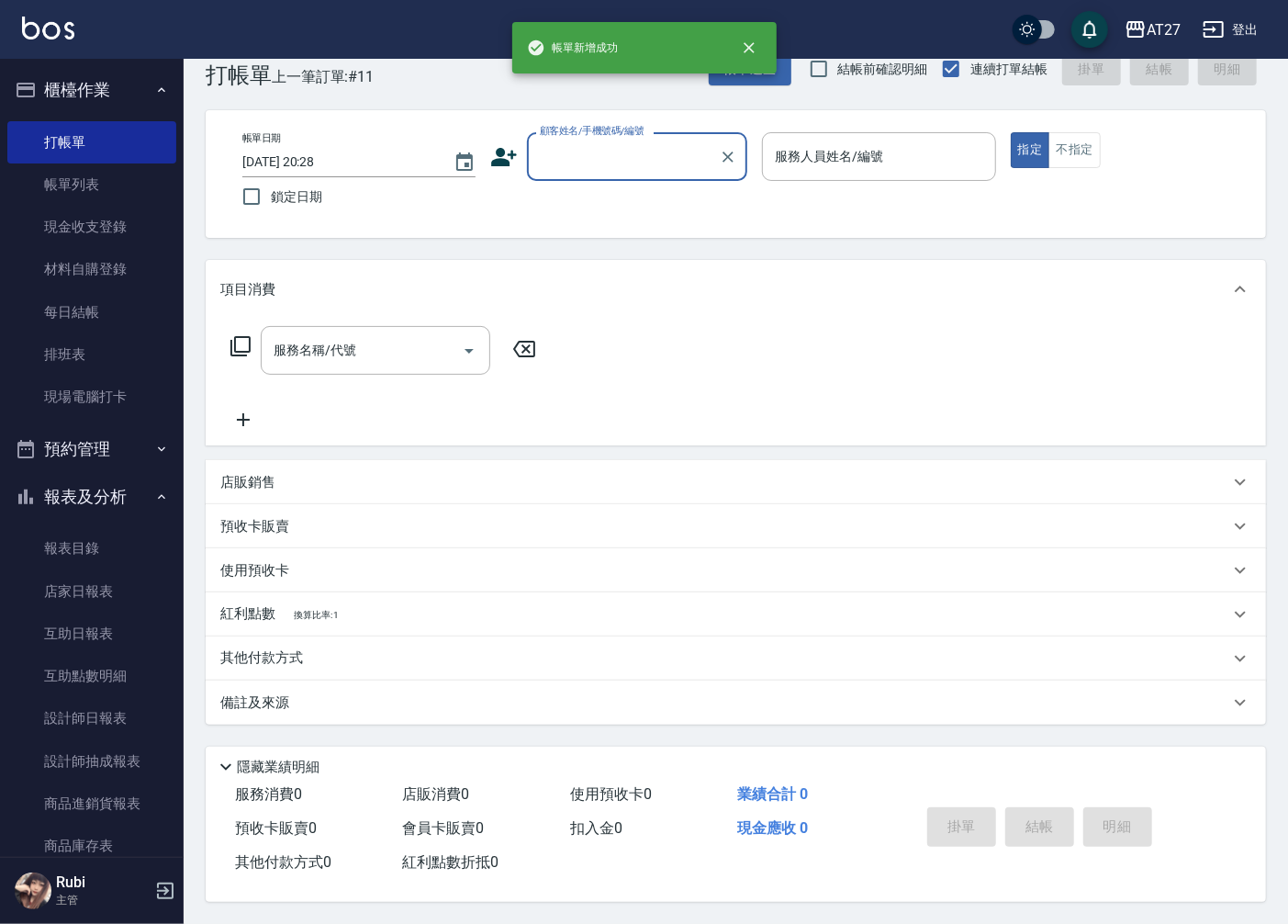
scroll to position [0, 0]
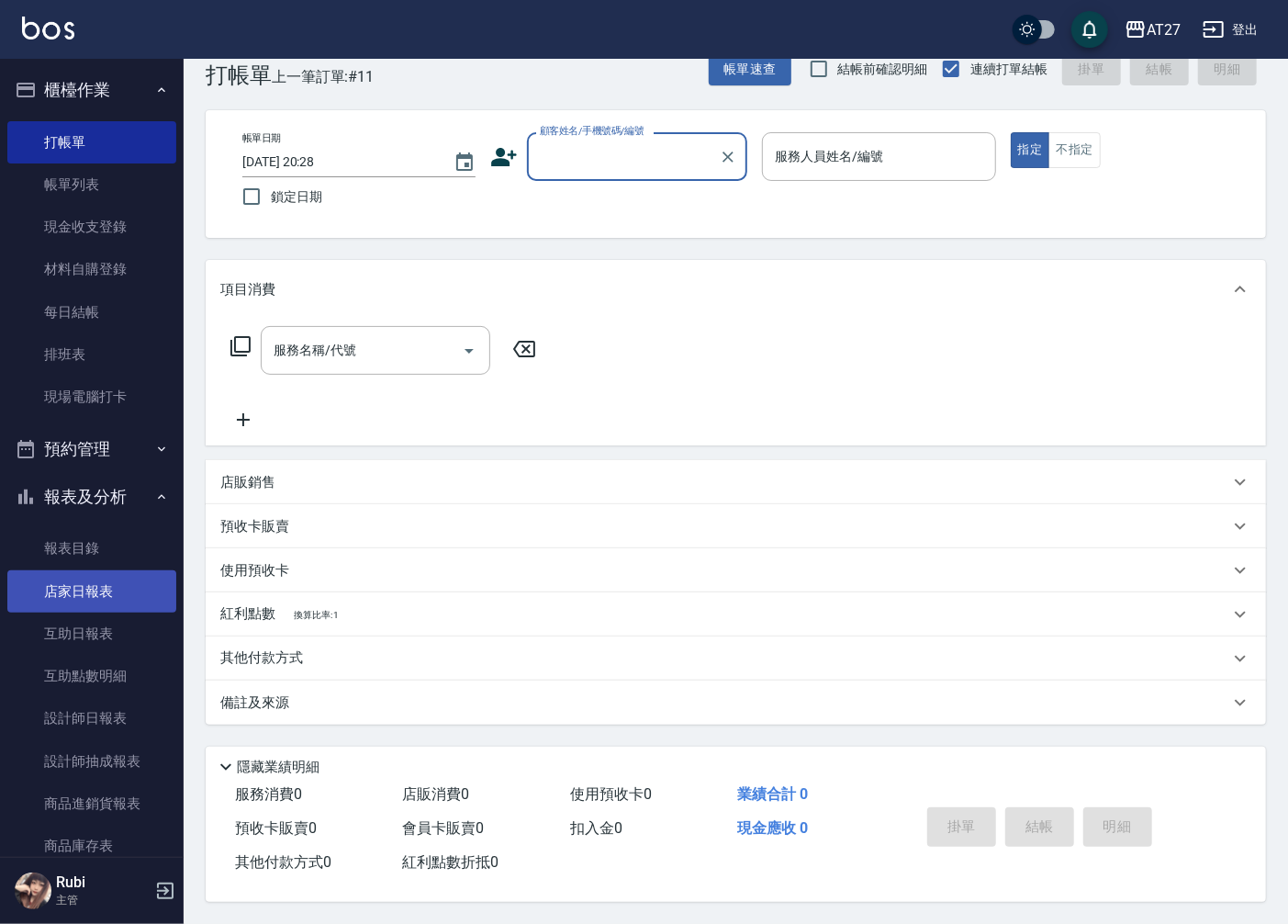
click at [106, 602] on link "店家日報表" at bounding box center [92, 591] width 169 height 42
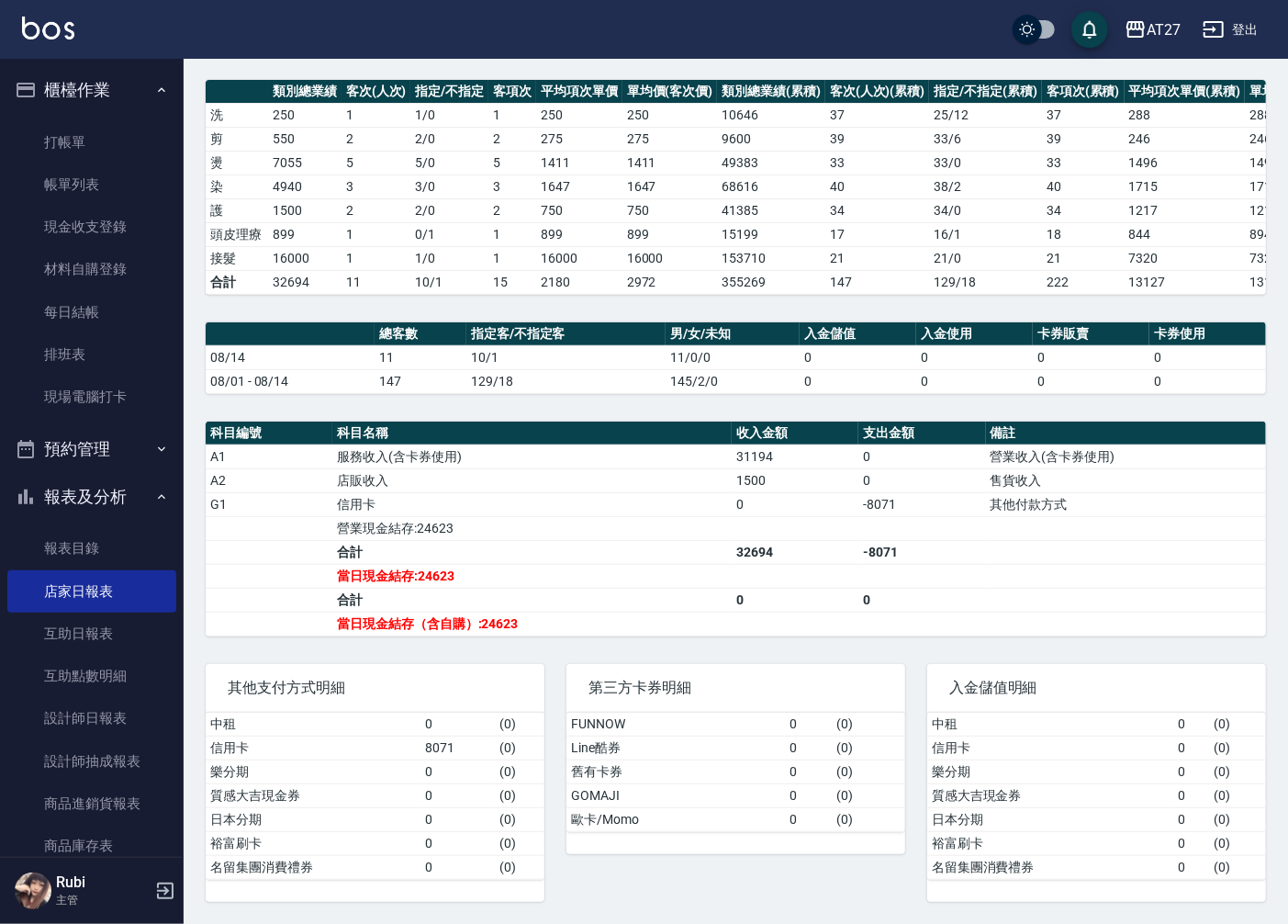
scroll to position [260, 0]
drag, startPoint x: 0, startPoint y: 481, endPoint x: 598, endPoint y: 439, distance: 599.5
click at [625, 446] on td "服務收入(含卡券使用)" at bounding box center [532, 456] width 399 height 24
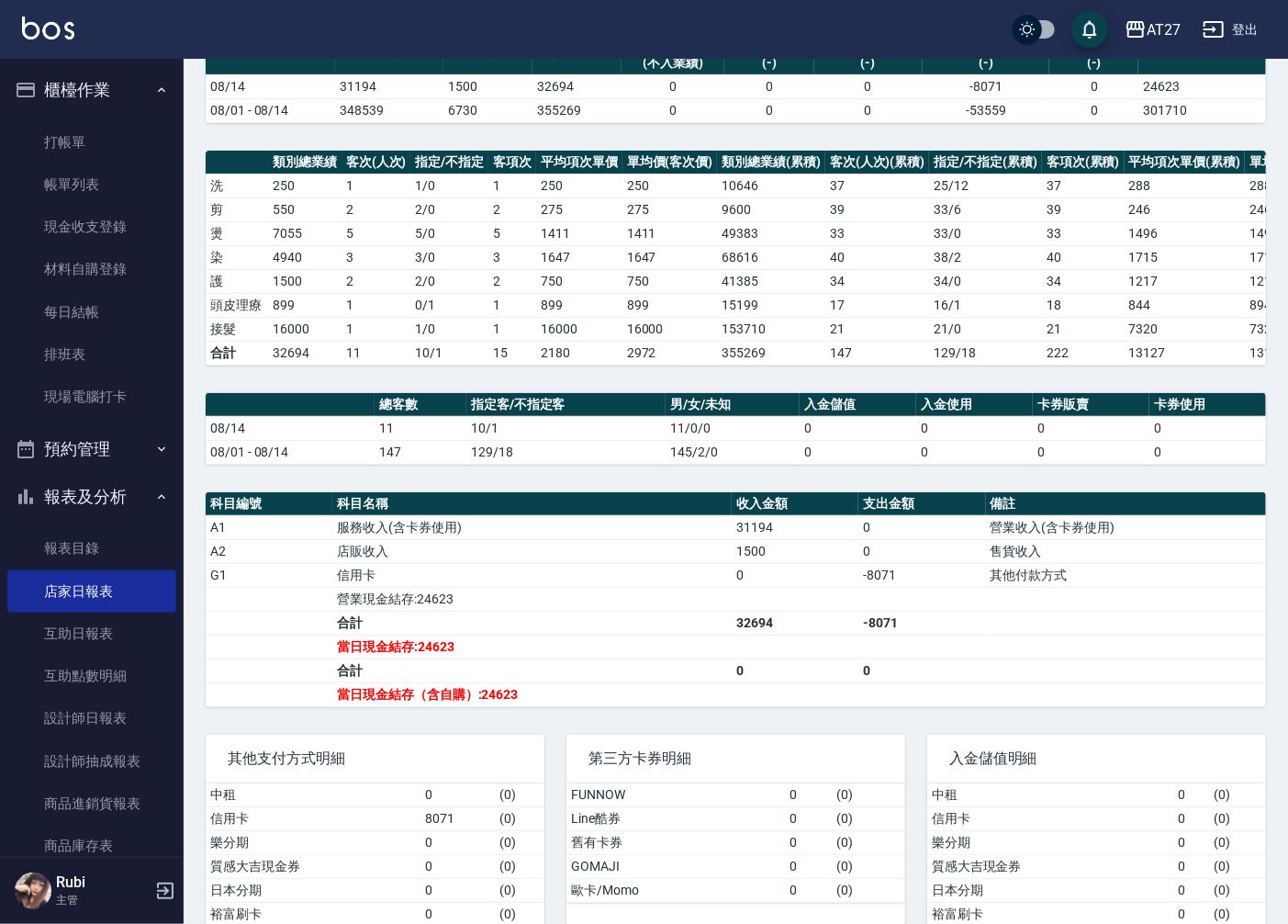
scroll to position [0, 0]
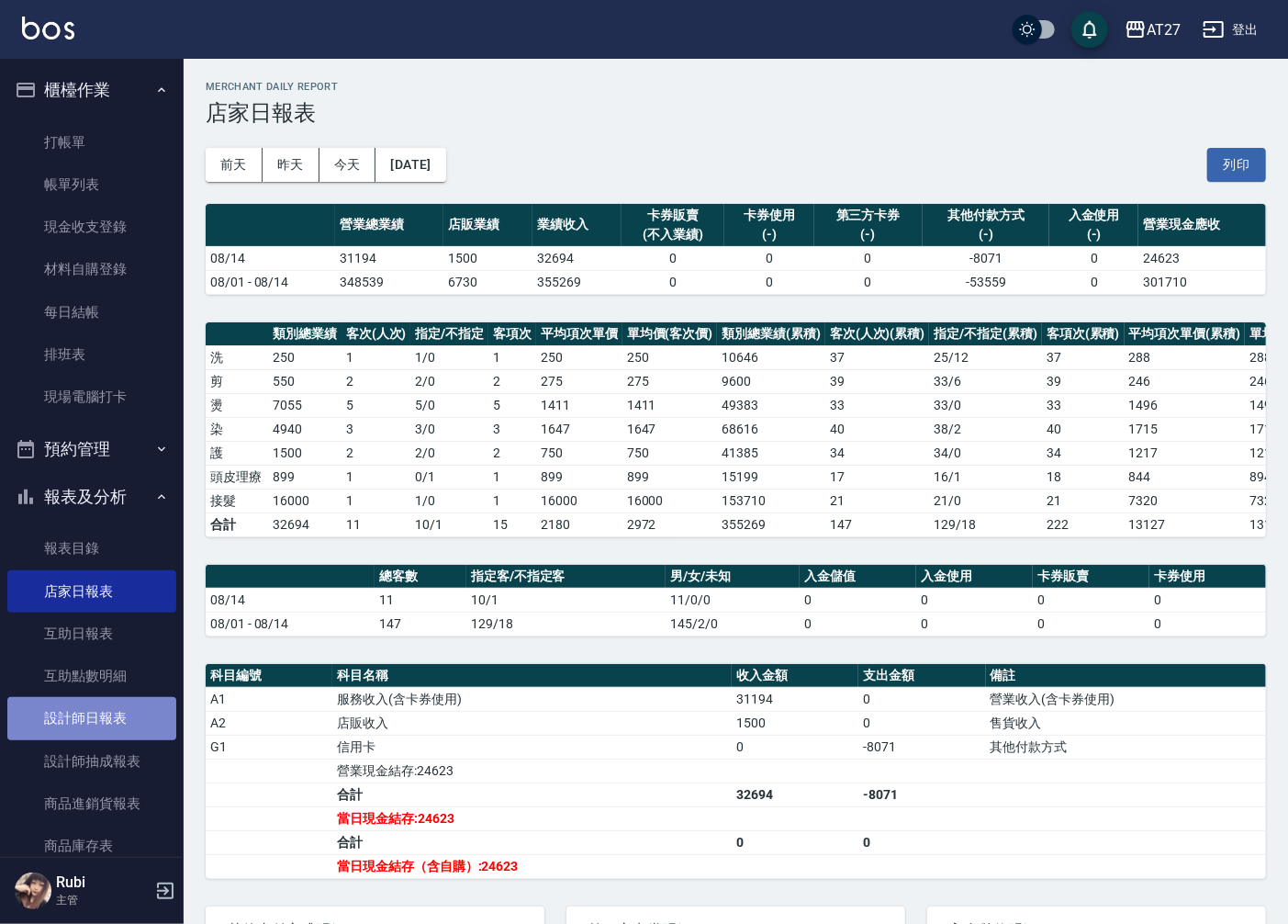
click at [110, 725] on link "設計師日報表" at bounding box center [92, 718] width 169 height 42
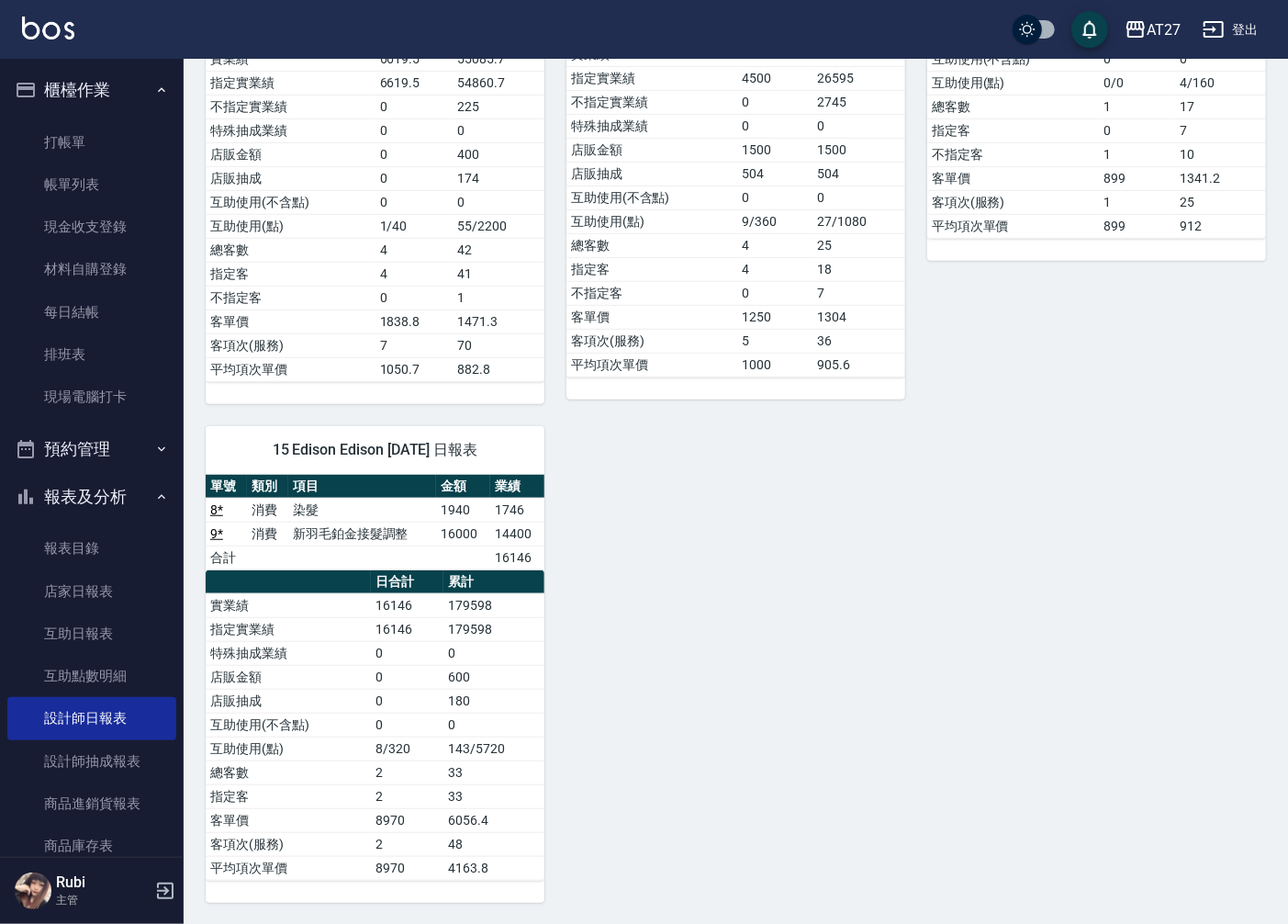
scroll to position [447, 0]
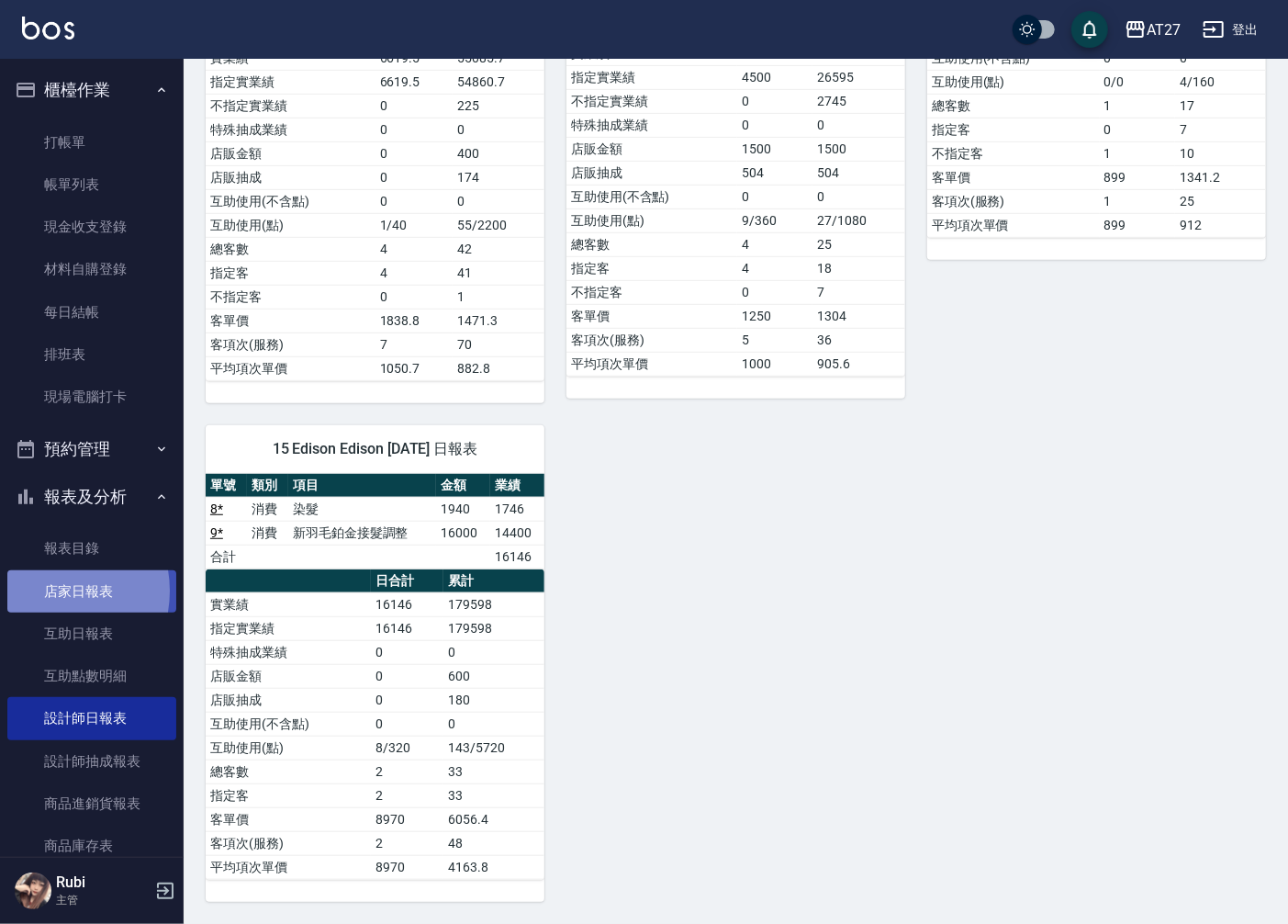
click at [48, 590] on link "店家日報表" at bounding box center [92, 591] width 169 height 42
